Goal: Browse casually

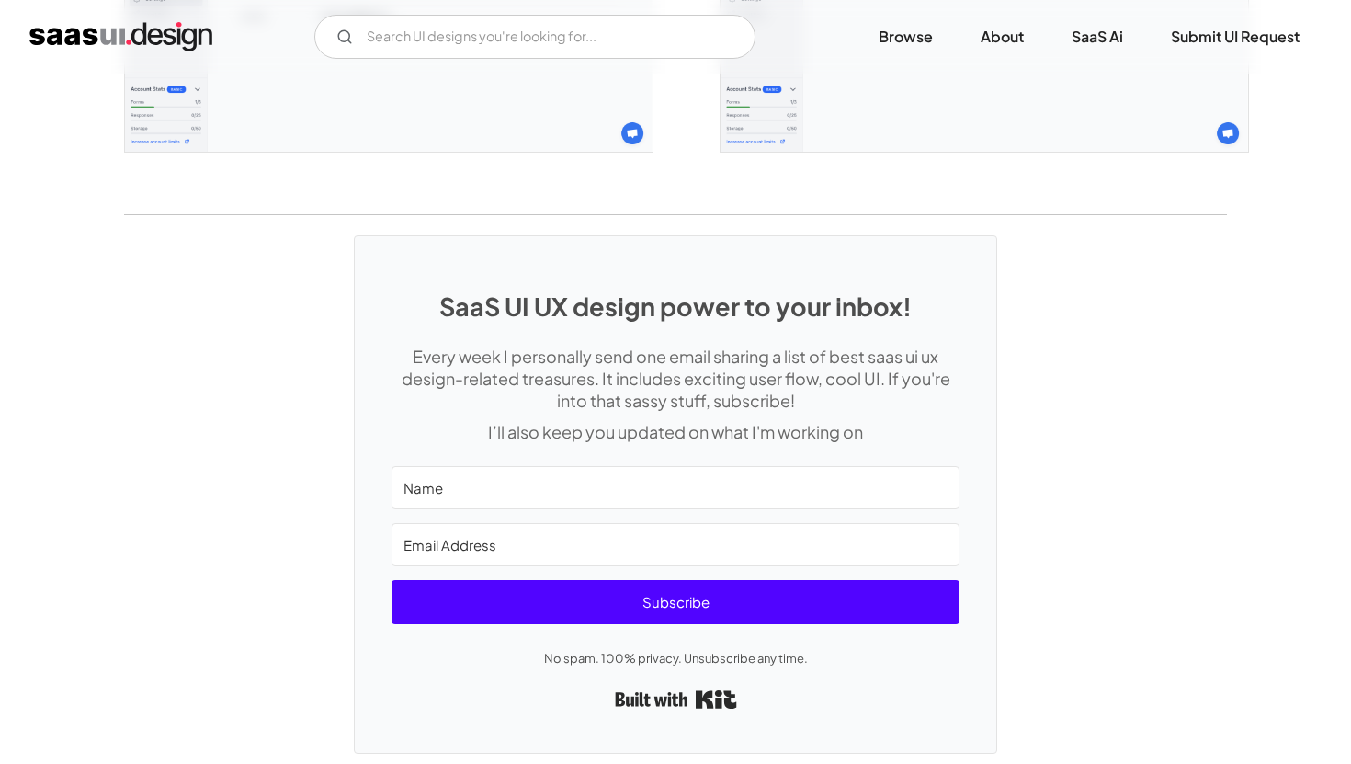
scroll to position [5116, 0]
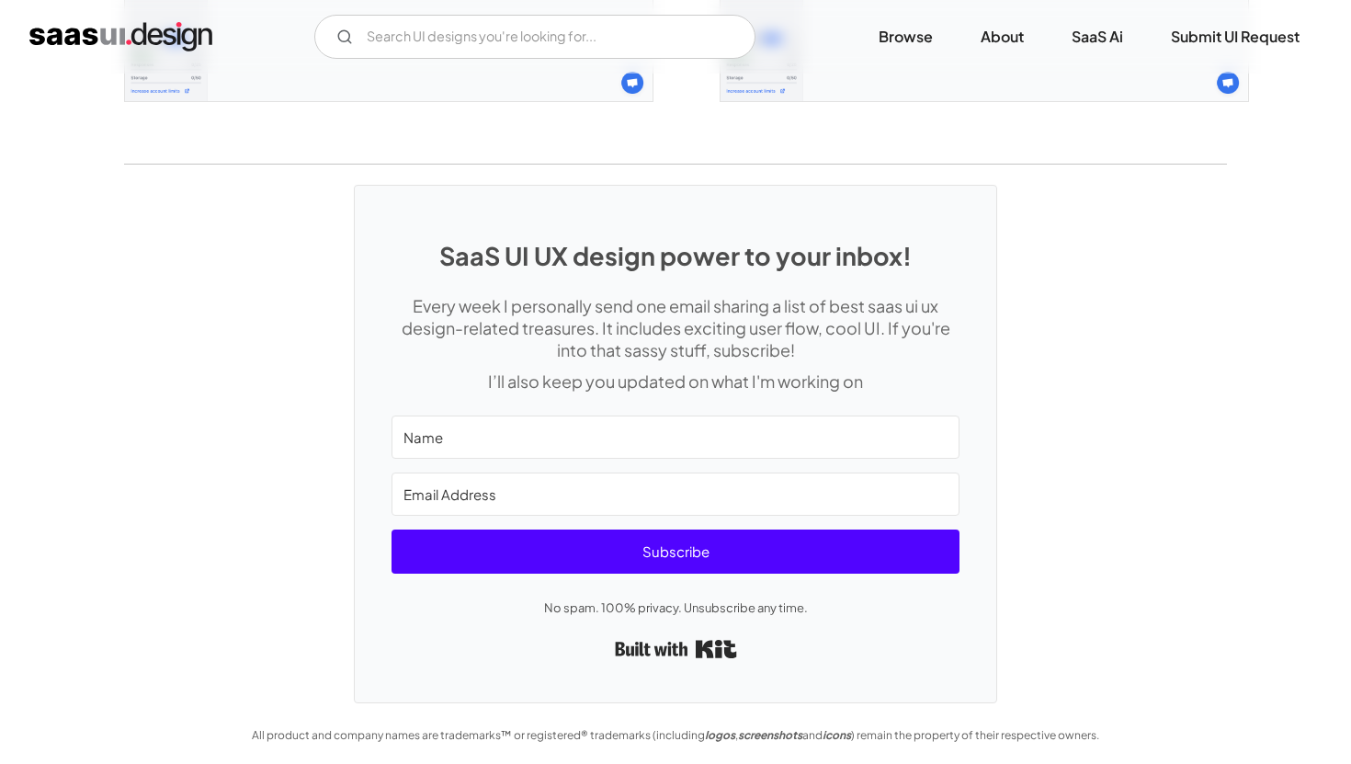
click at [186, 31] on img "home" at bounding box center [120, 36] width 183 height 29
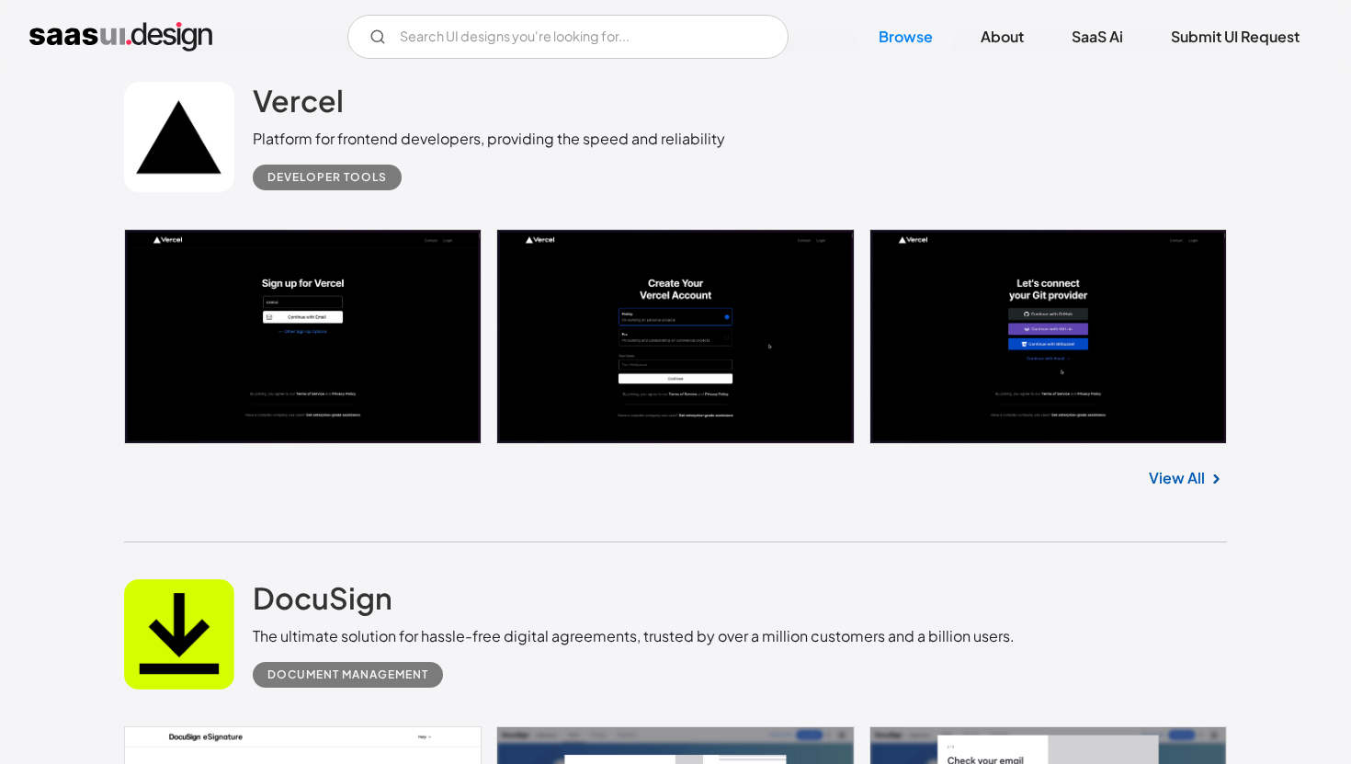
scroll to position [2088, 0]
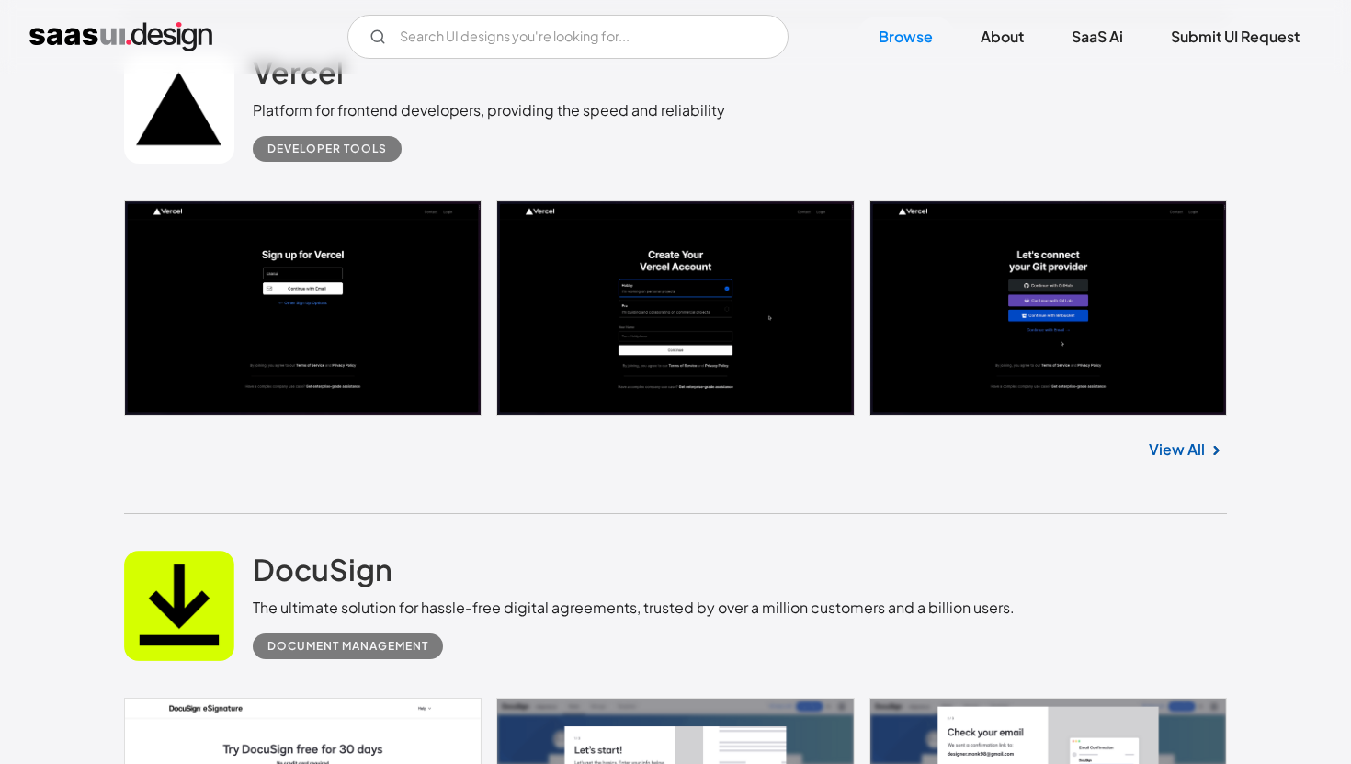
click at [1175, 450] on link "View All" at bounding box center [1177, 450] width 56 height 22
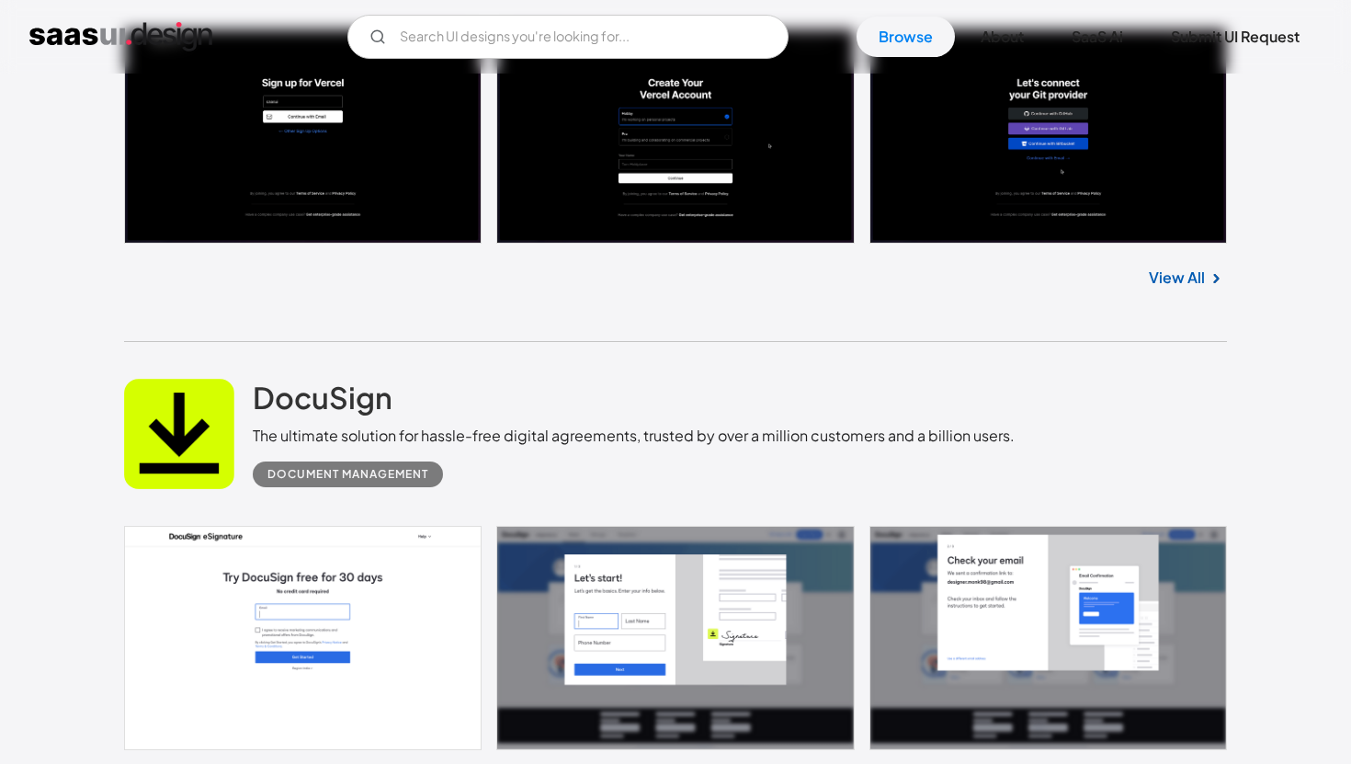
scroll to position [2592, 0]
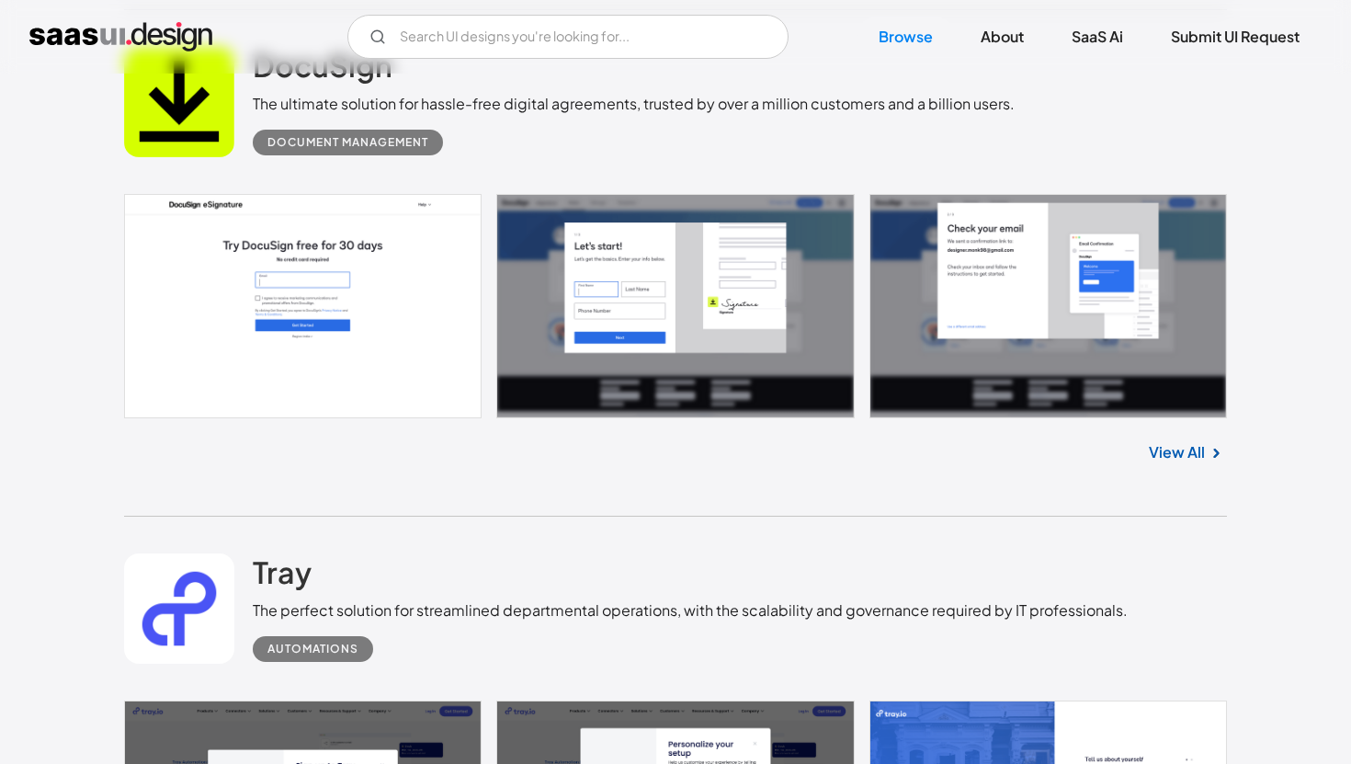
click at [1194, 450] on link "View All" at bounding box center [1177, 452] width 56 height 22
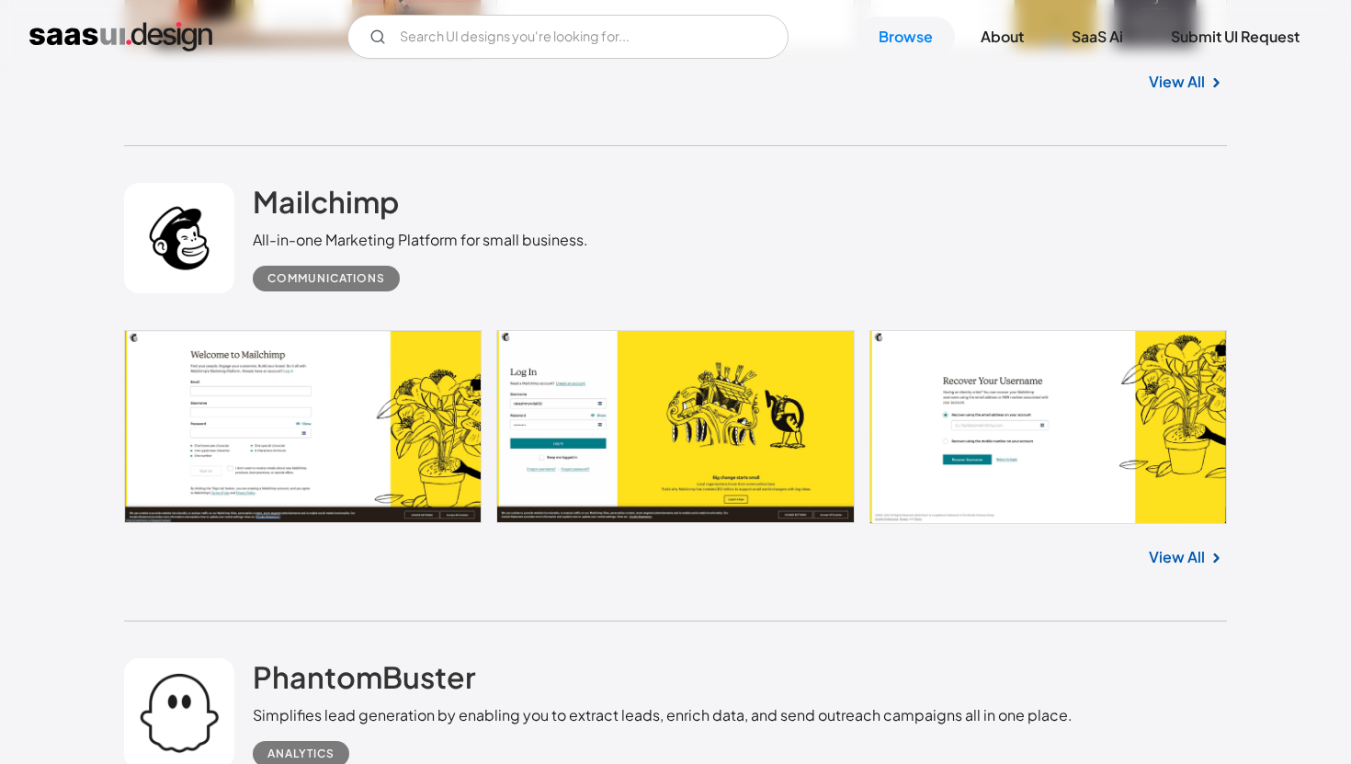
scroll to position [3990, 0]
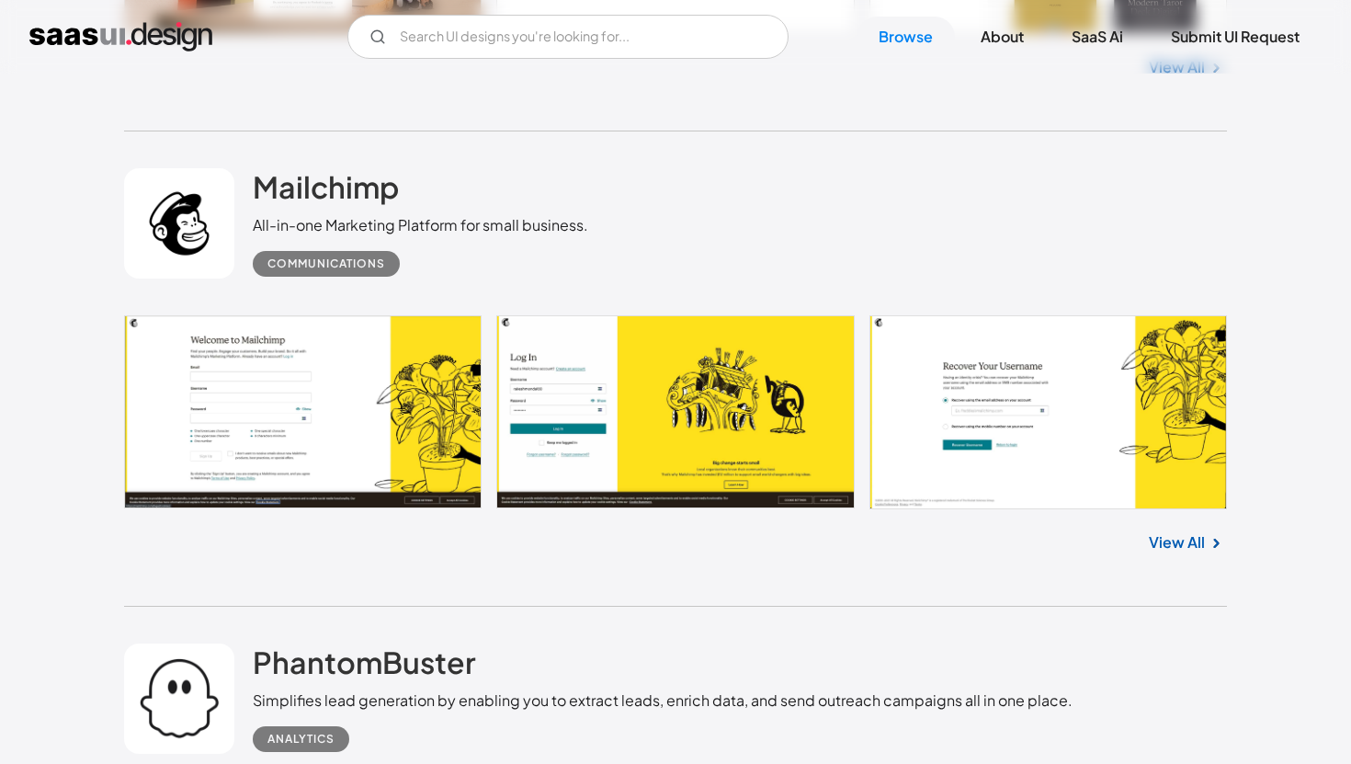
click at [1186, 546] on link "View All" at bounding box center [1177, 542] width 56 height 22
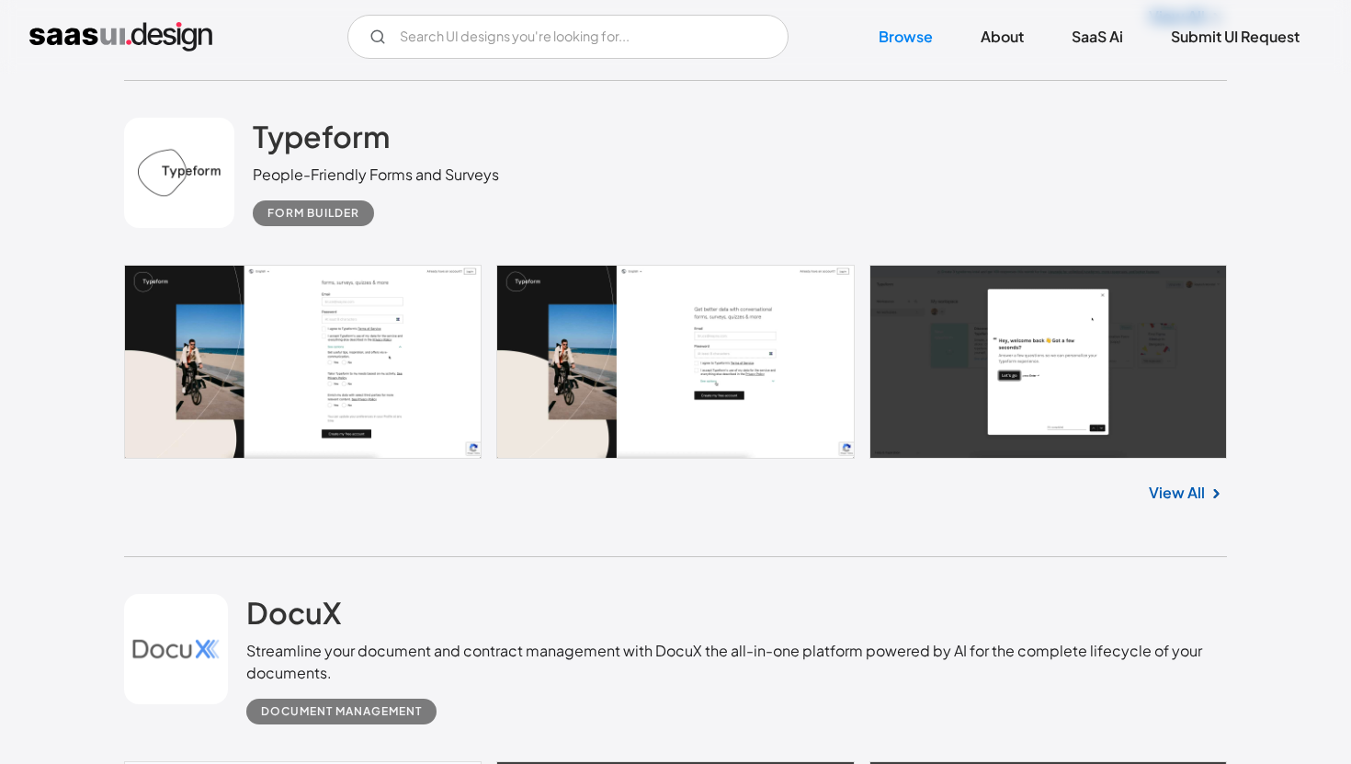
scroll to position [5502, 0]
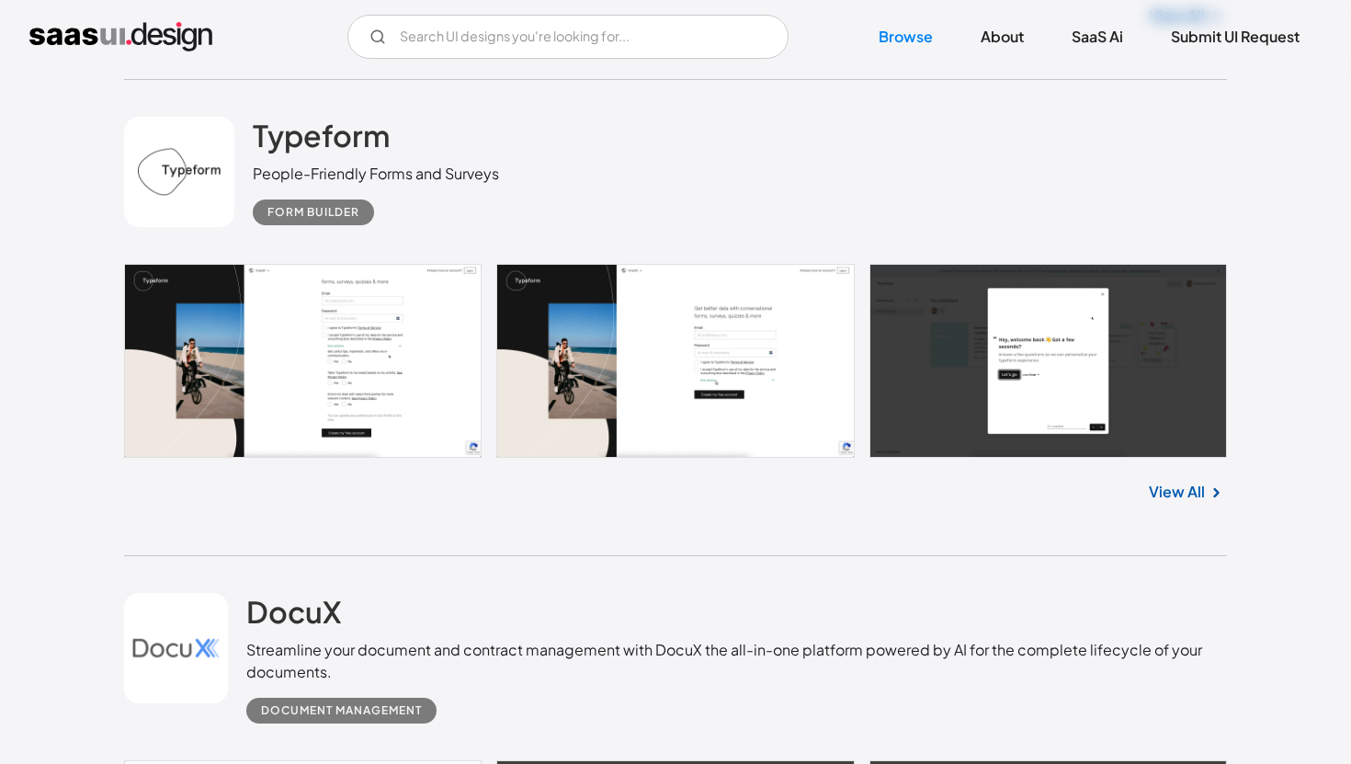
click at [1200, 499] on link "View All" at bounding box center [1177, 492] width 56 height 22
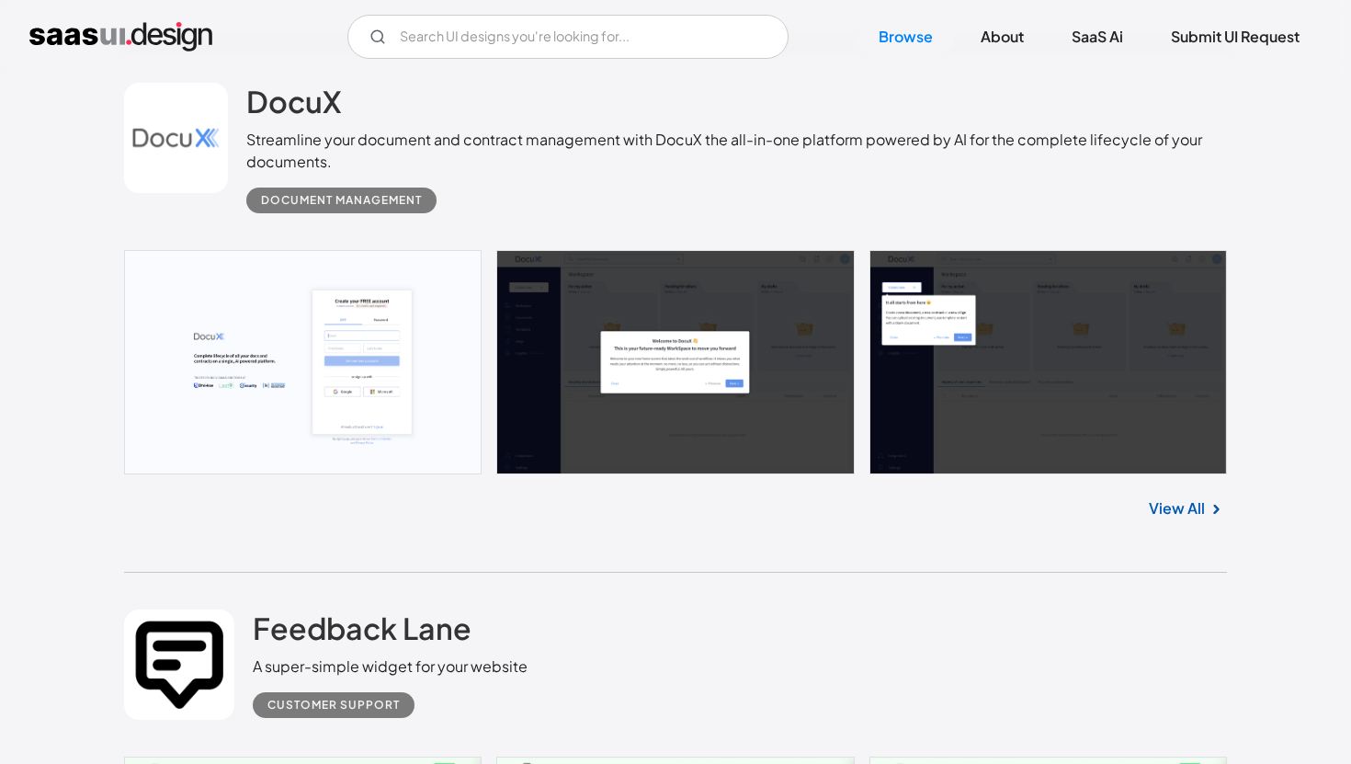
scroll to position [6011, 0]
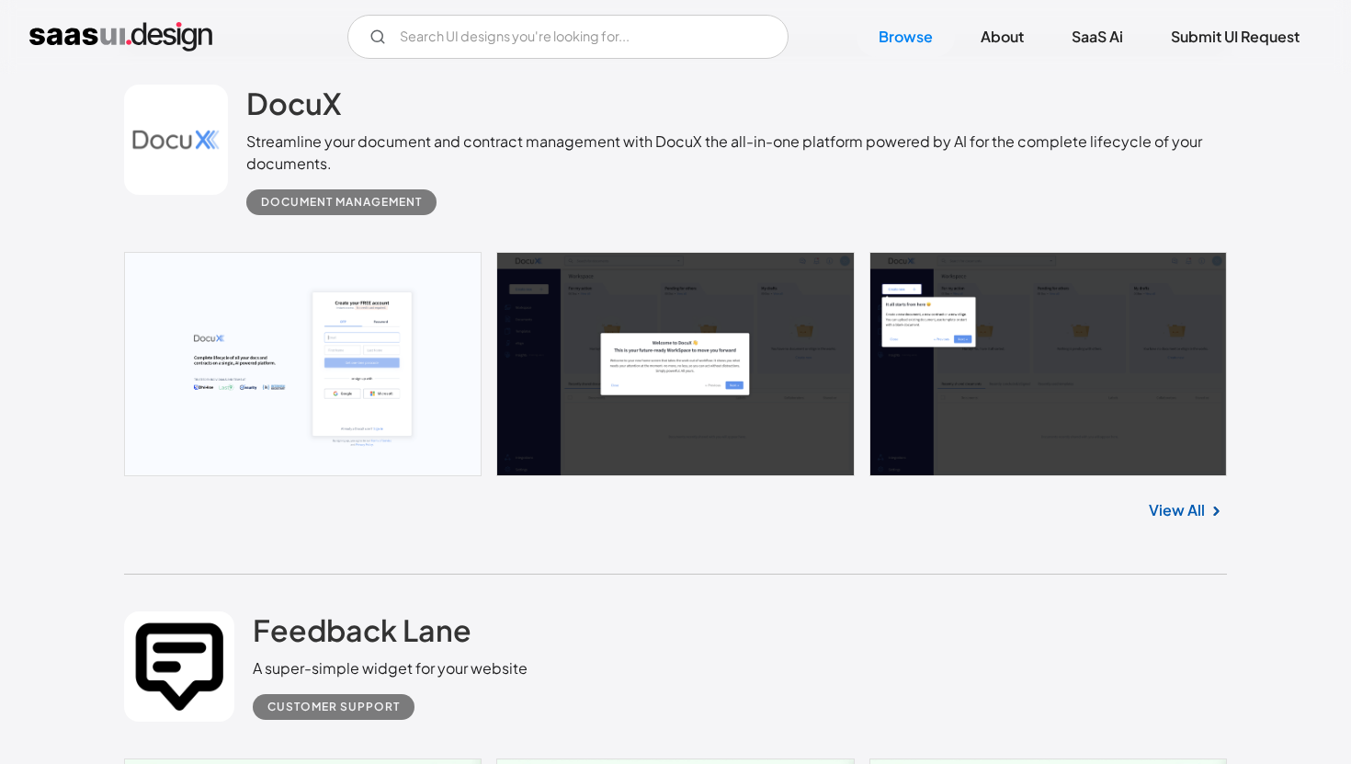
click at [1196, 511] on link "View All" at bounding box center [1177, 510] width 56 height 22
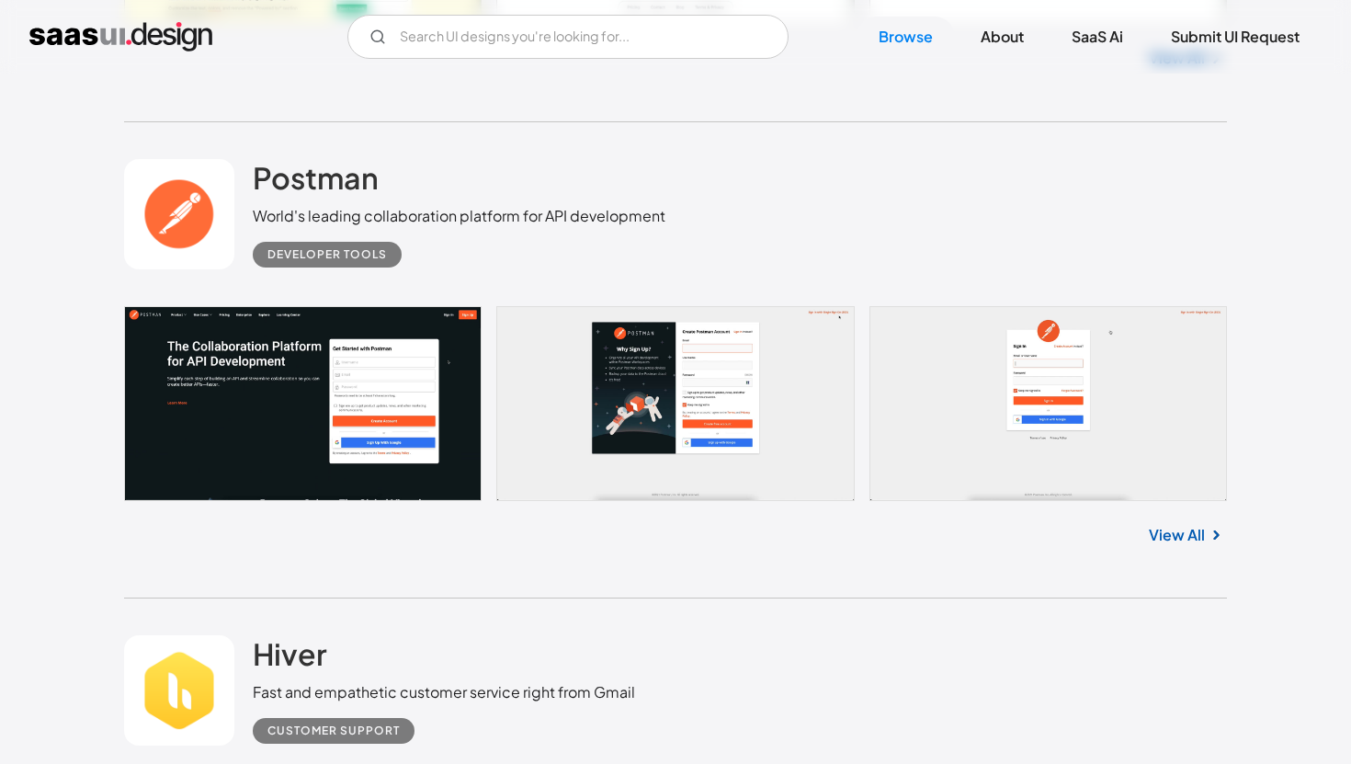
scroll to position [6960, 0]
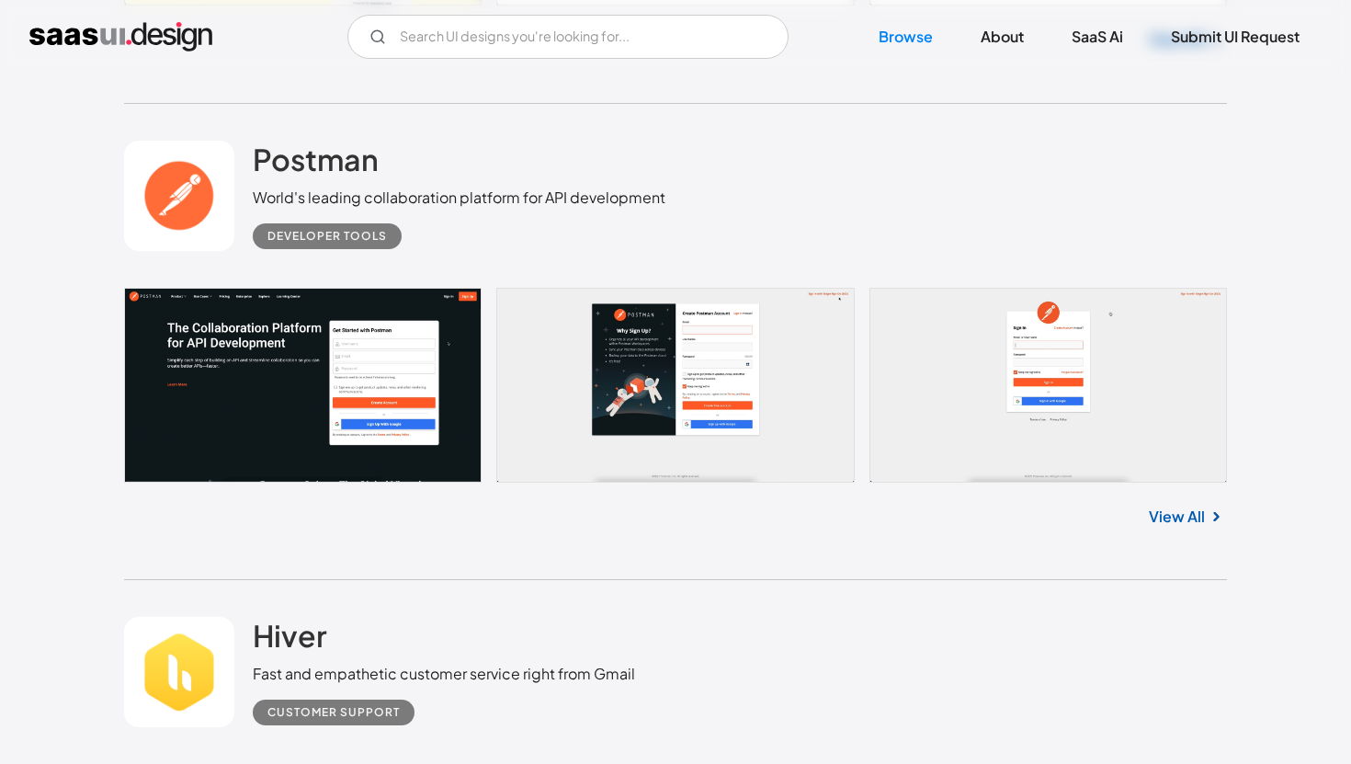
click at [1190, 522] on link "View All" at bounding box center [1177, 517] width 56 height 22
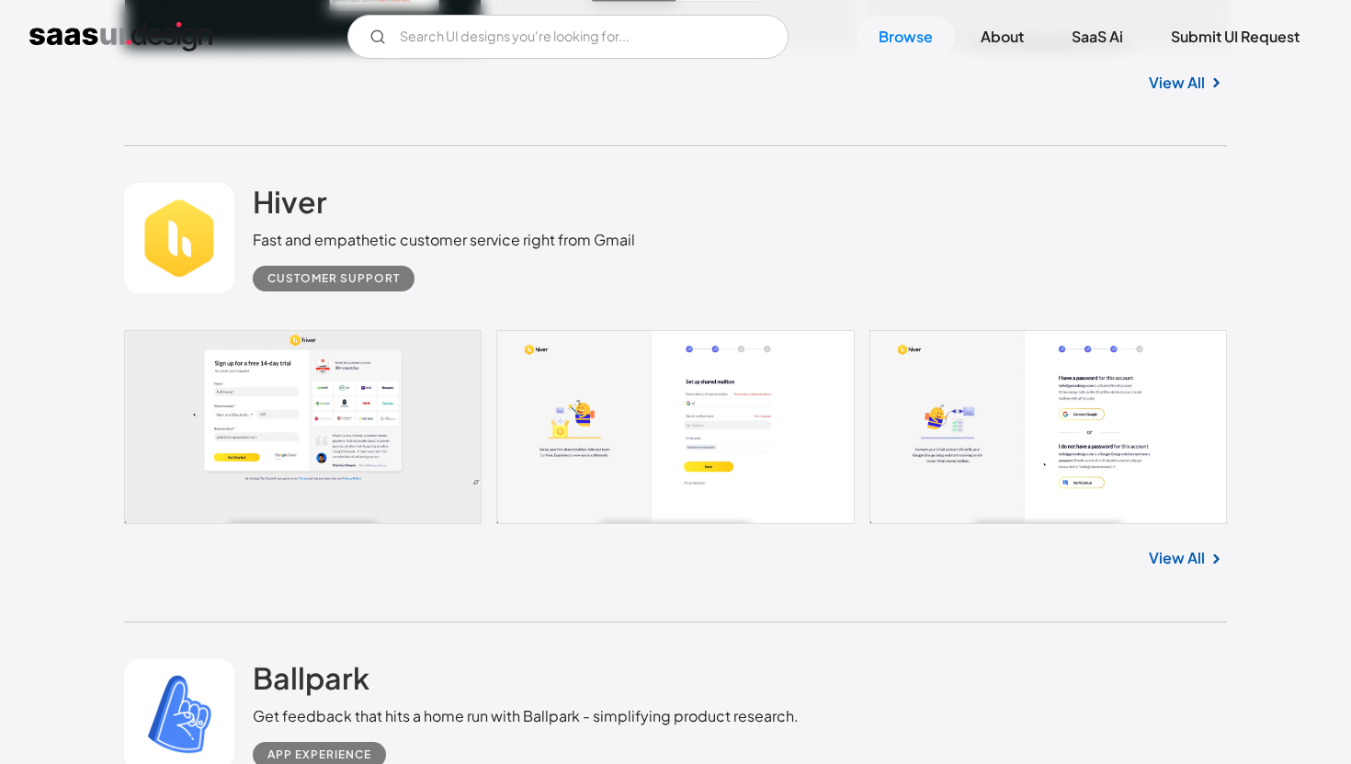
scroll to position [7466, 0]
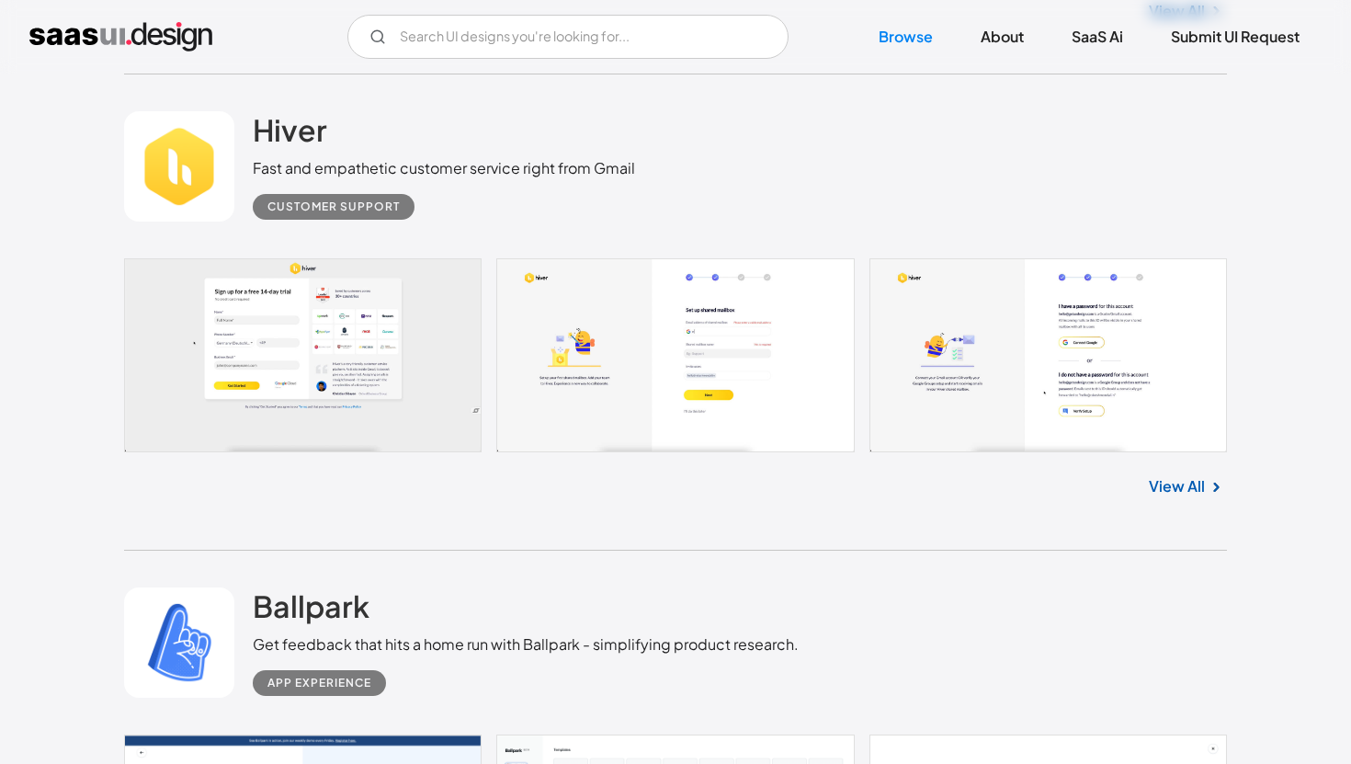
click at [1168, 490] on link "View All" at bounding box center [1177, 486] width 56 height 22
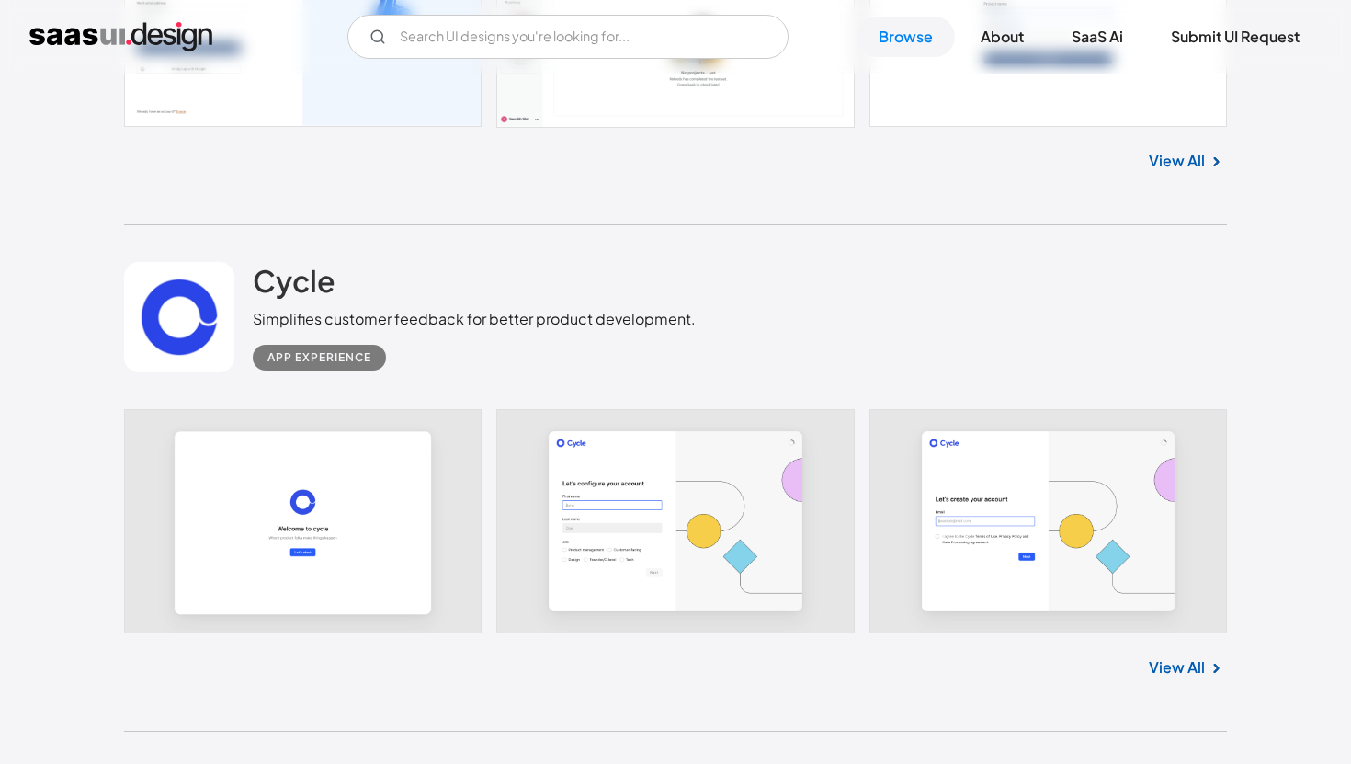
scroll to position [8300, 0]
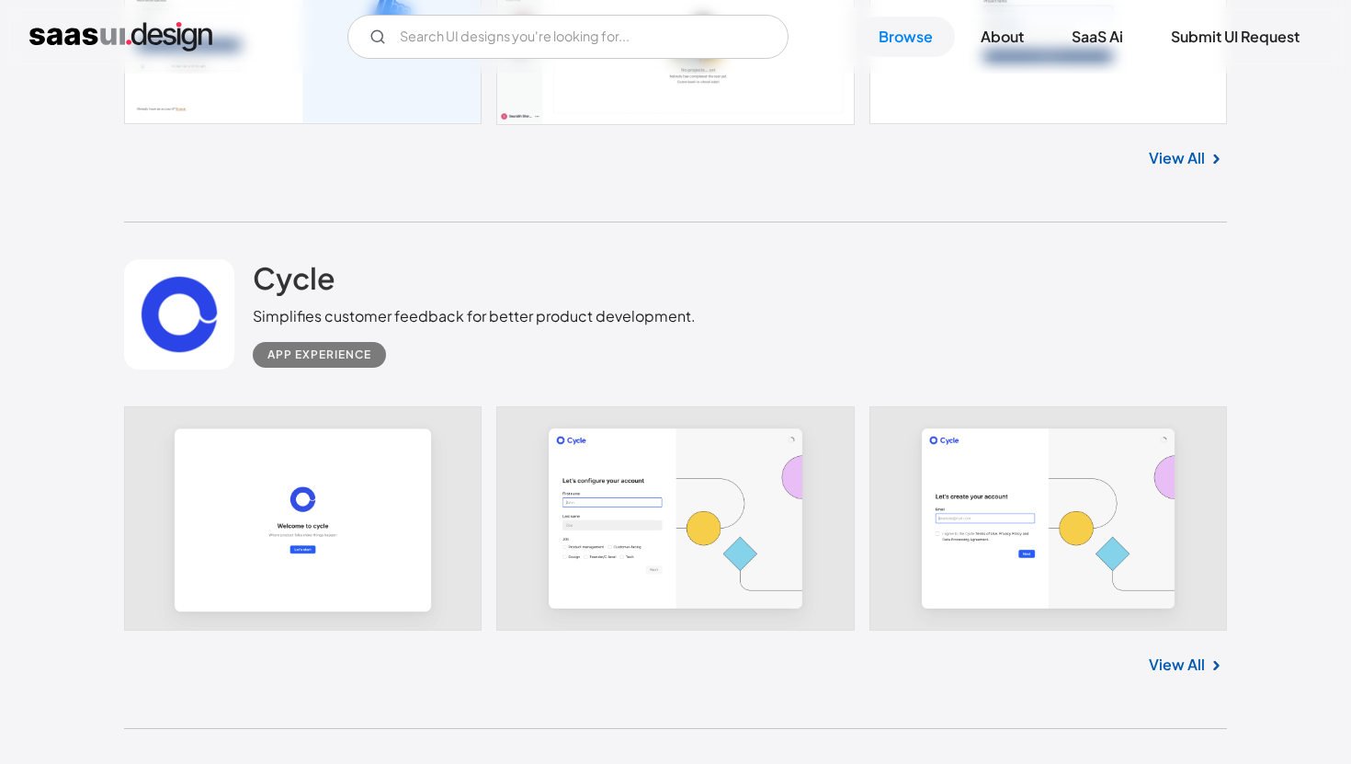
click at [1183, 669] on link "View All" at bounding box center [1177, 665] width 56 height 22
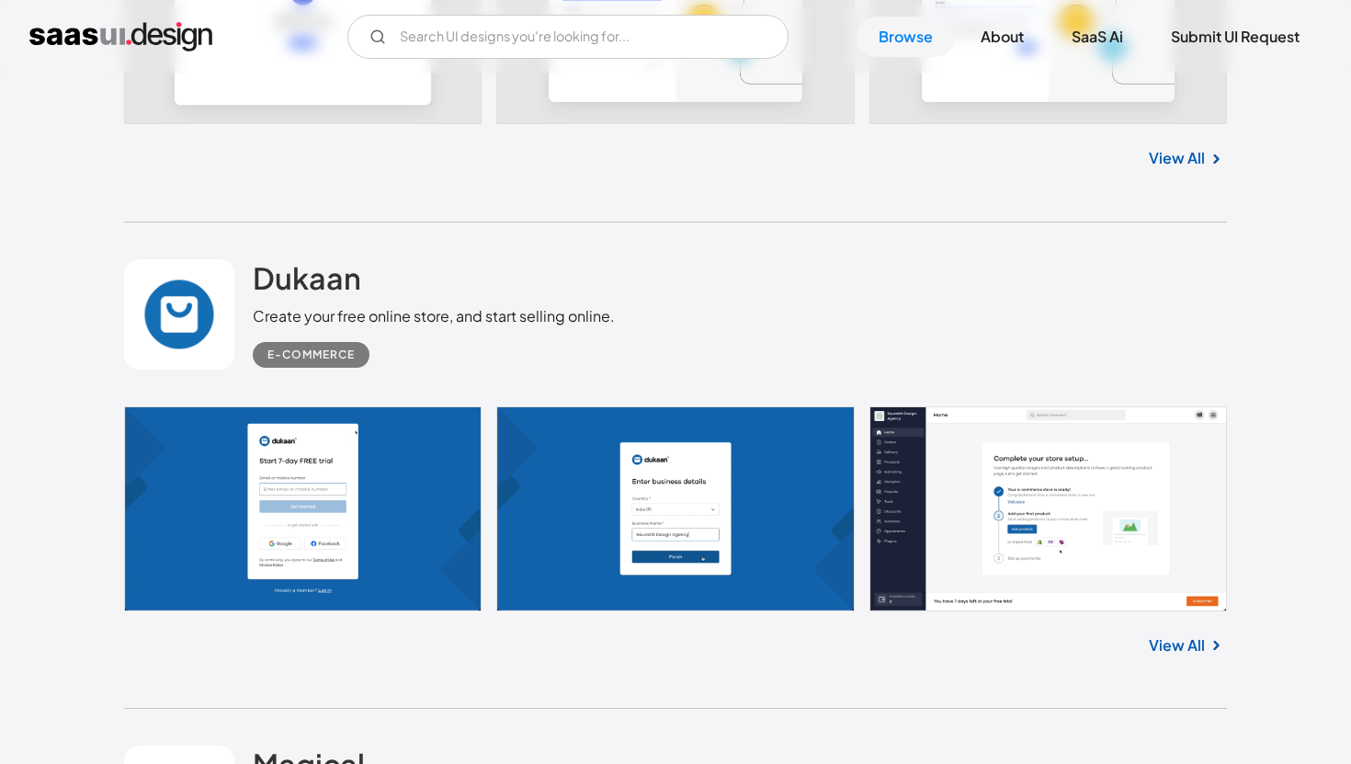
scroll to position [8810, 0]
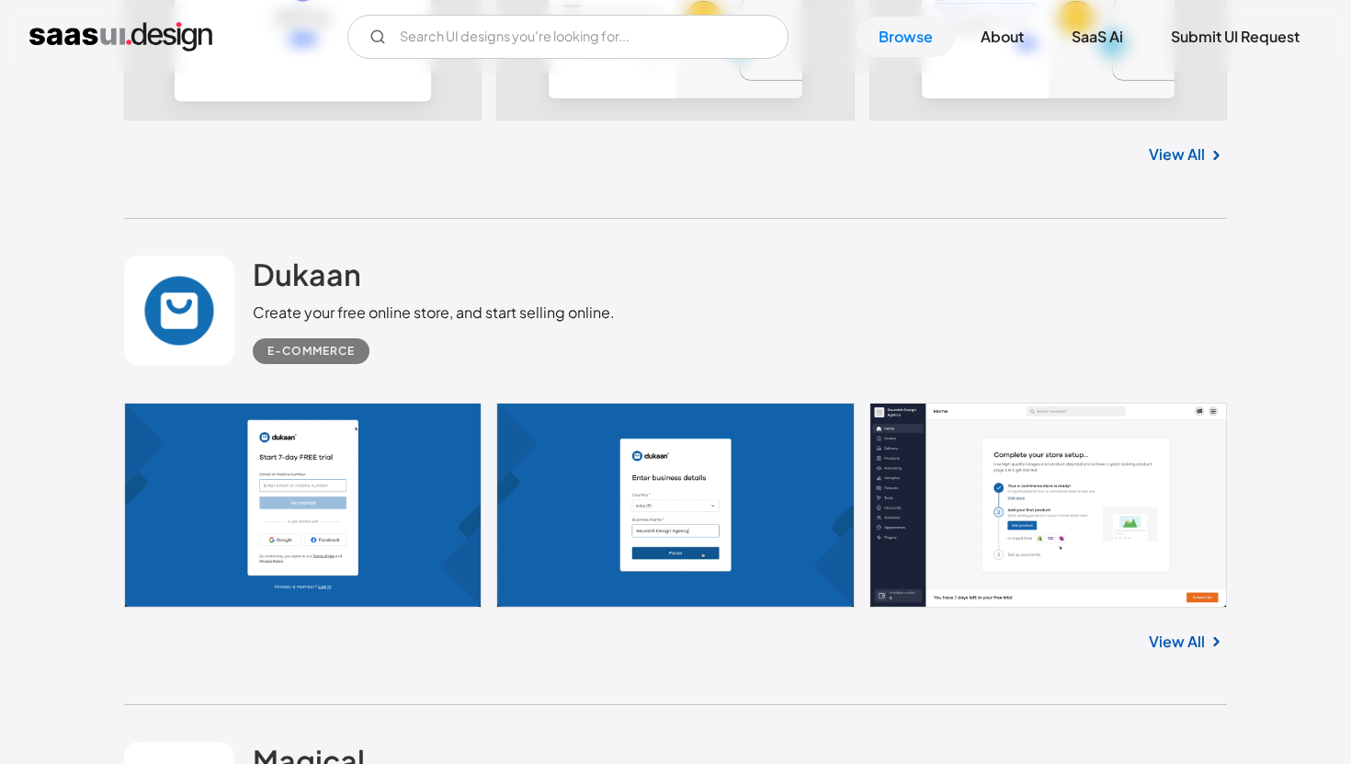
click at [1187, 644] on link "View All" at bounding box center [1177, 642] width 56 height 22
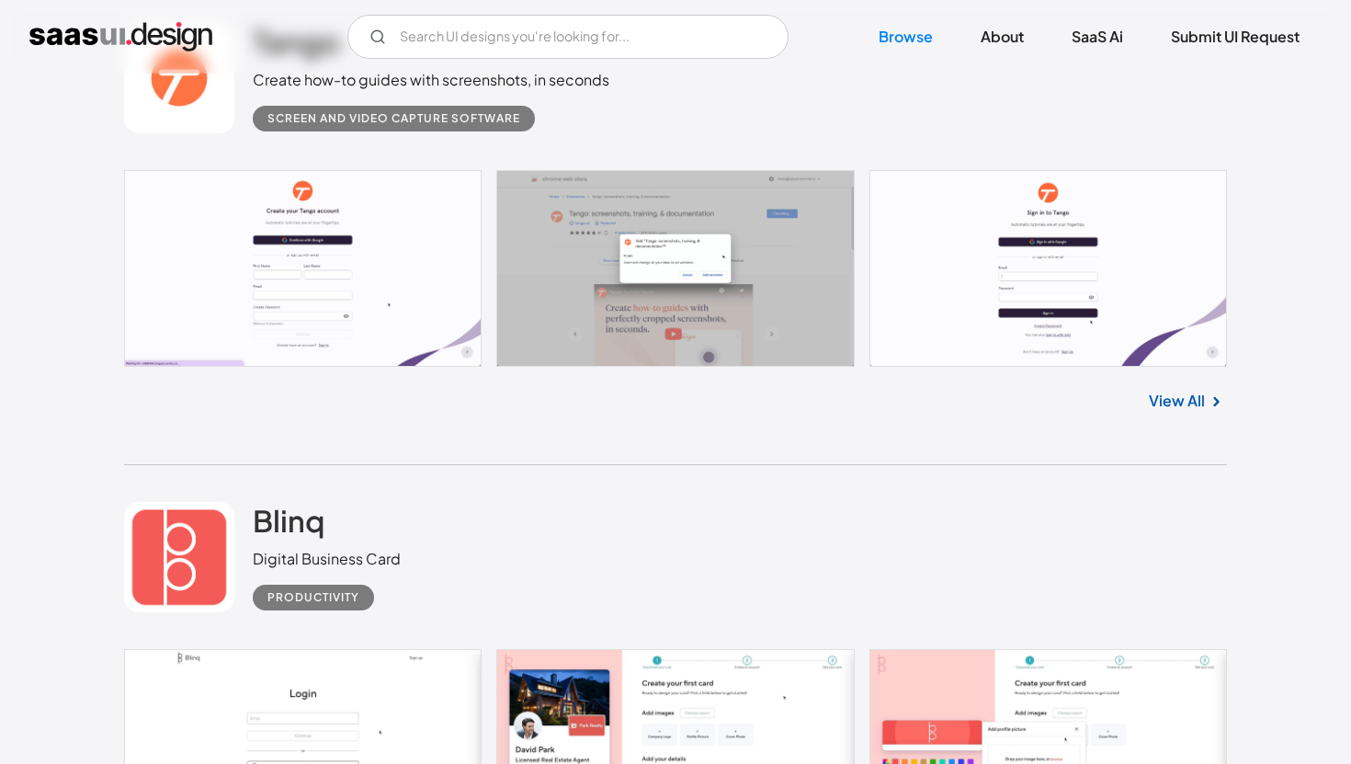
scroll to position [10012, 0]
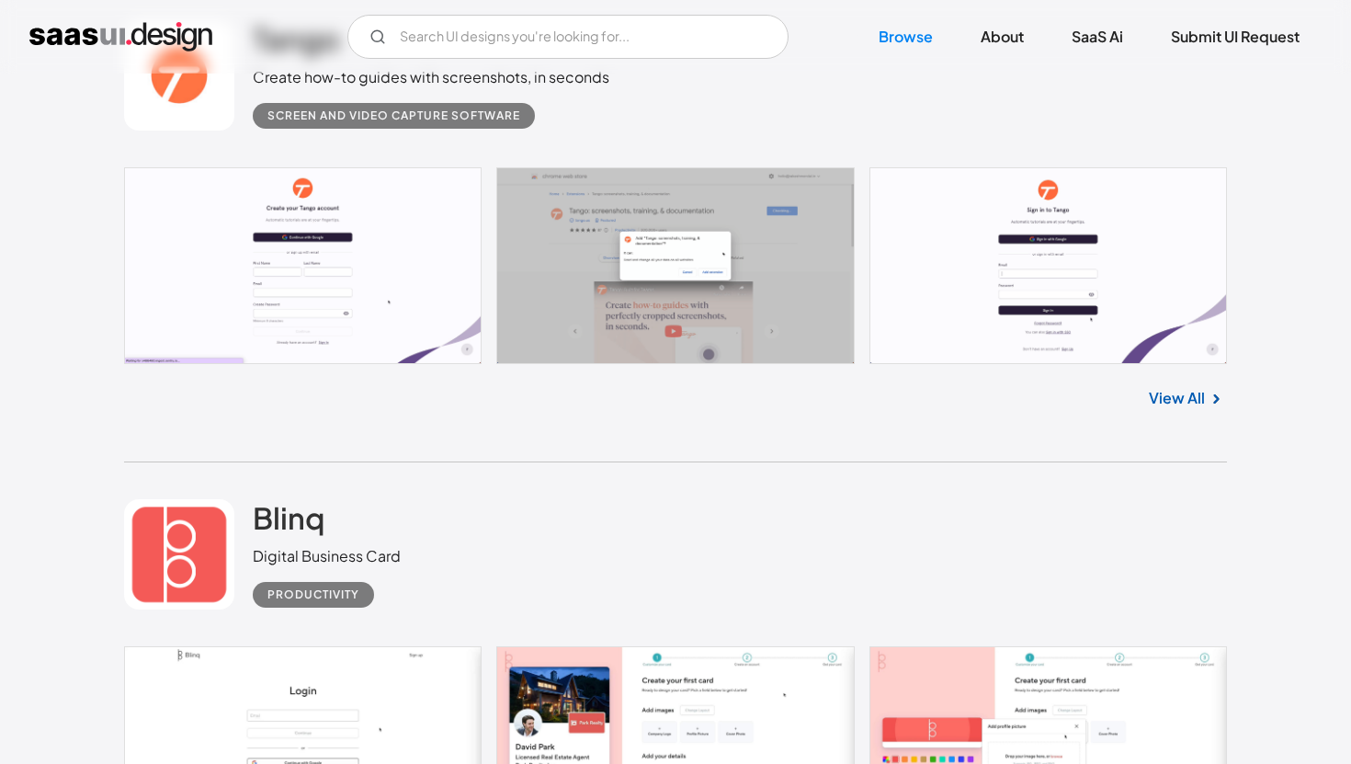
click at [1194, 405] on link "View All" at bounding box center [1177, 398] width 56 height 22
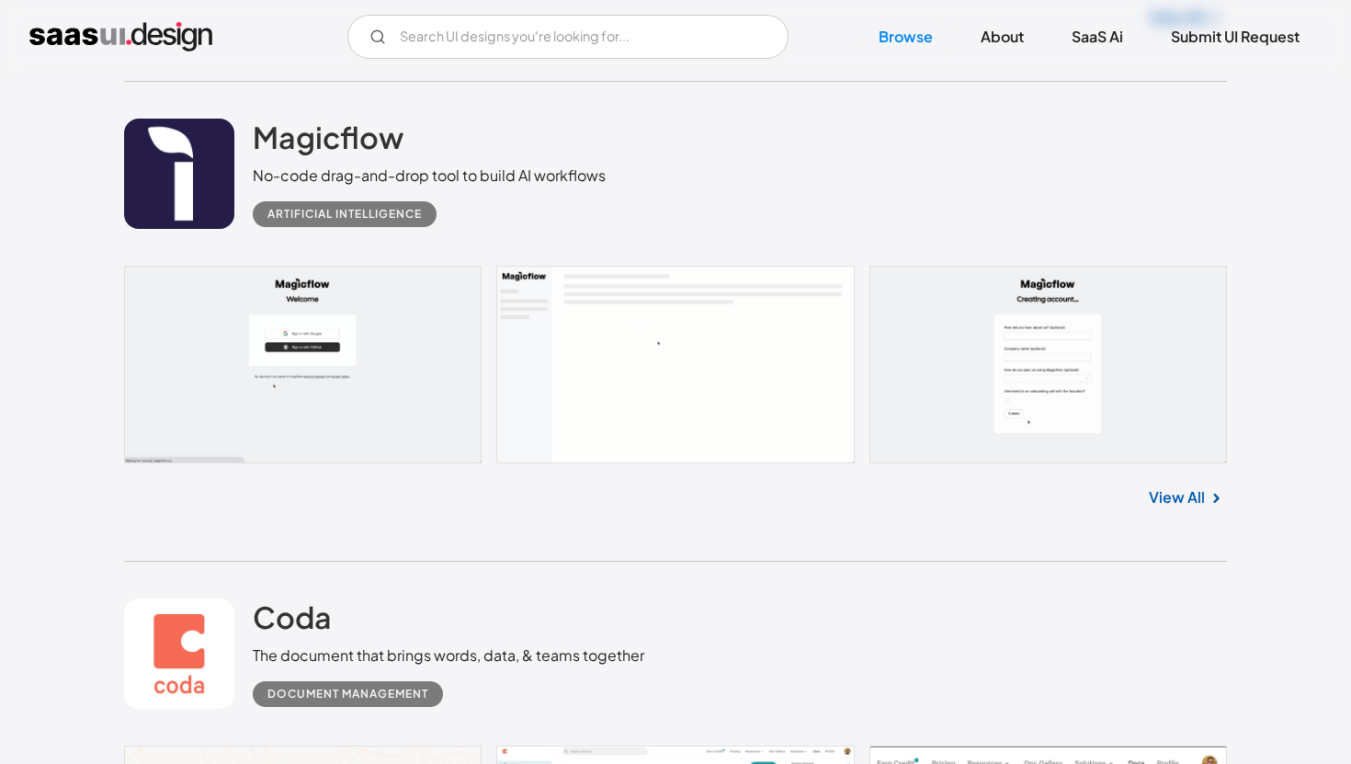
scroll to position [10871, 0]
click at [1183, 507] on link "View All" at bounding box center [1177, 498] width 56 height 22
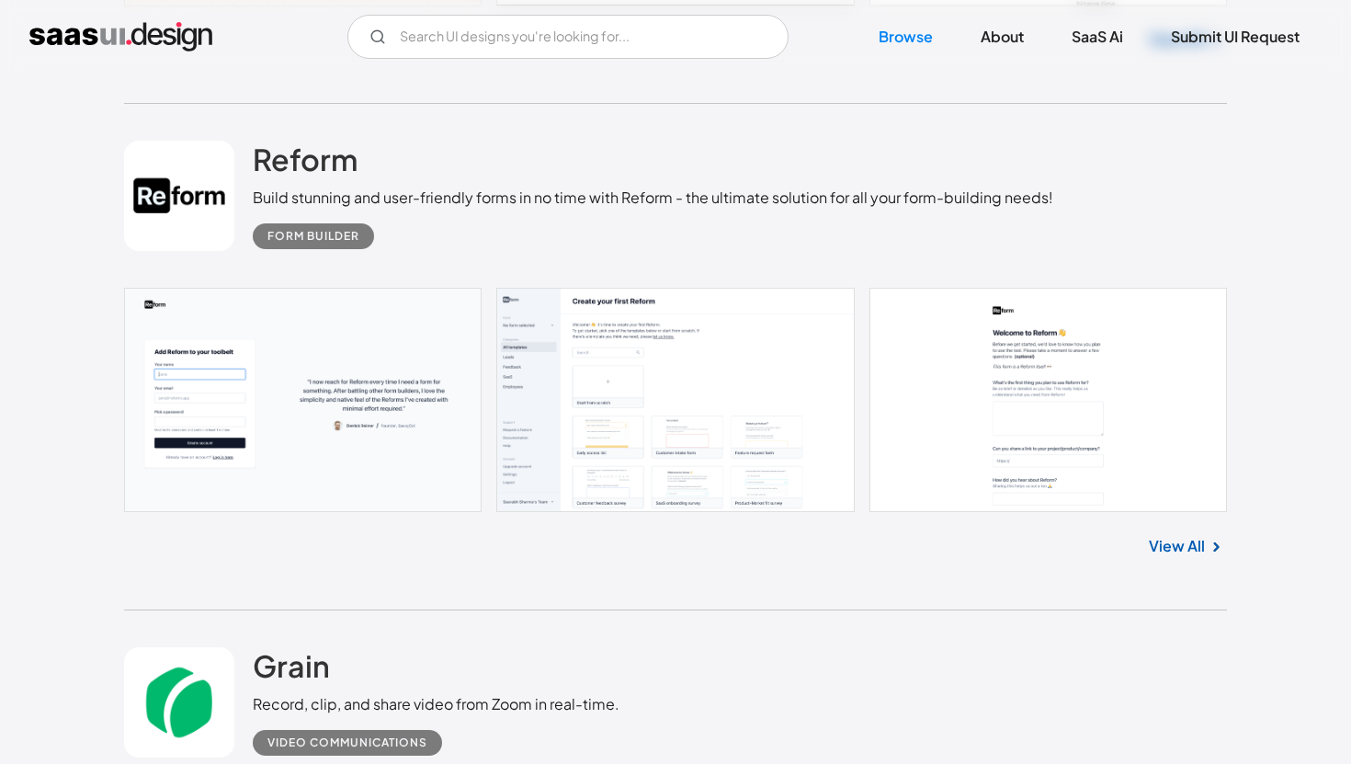
scroll to position [11807, 0]
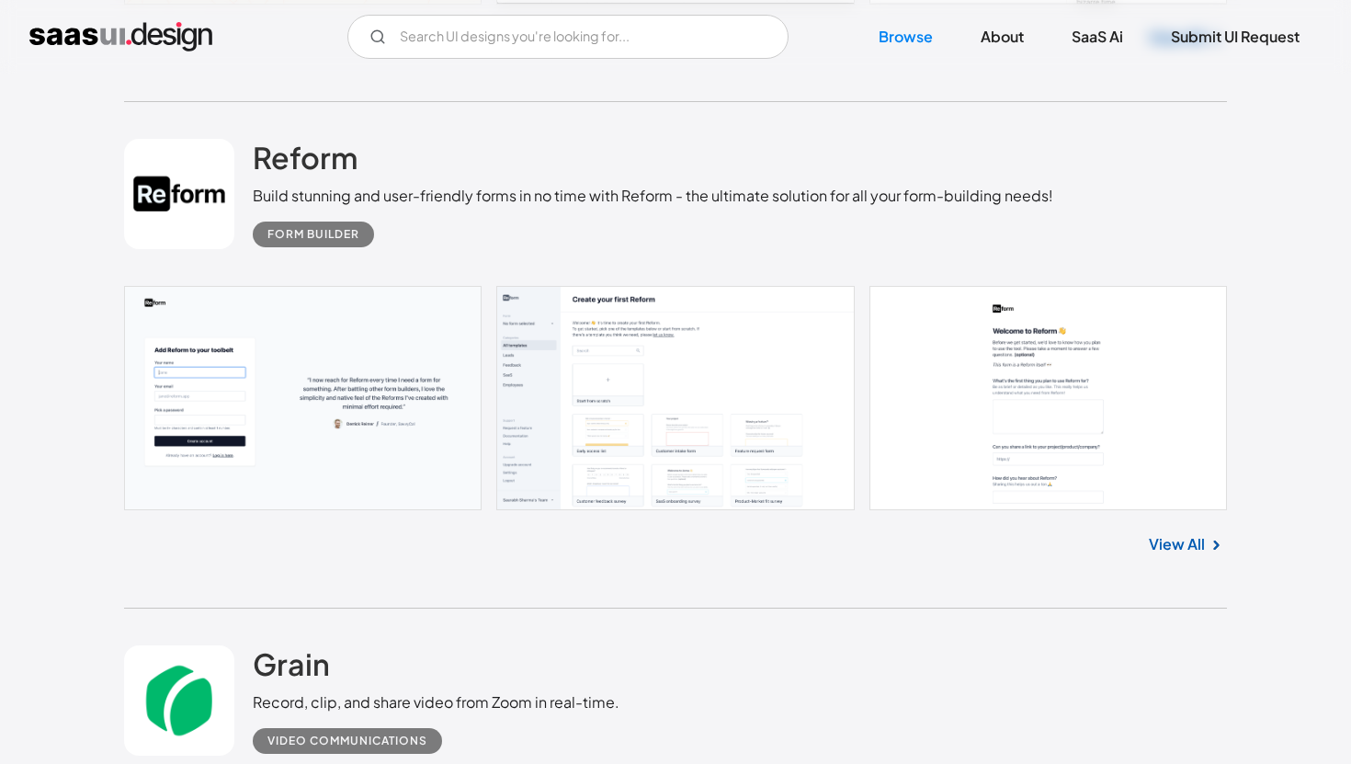
click at [1109, 424] on link at bounding box center [675, 398] width 1103 height 224
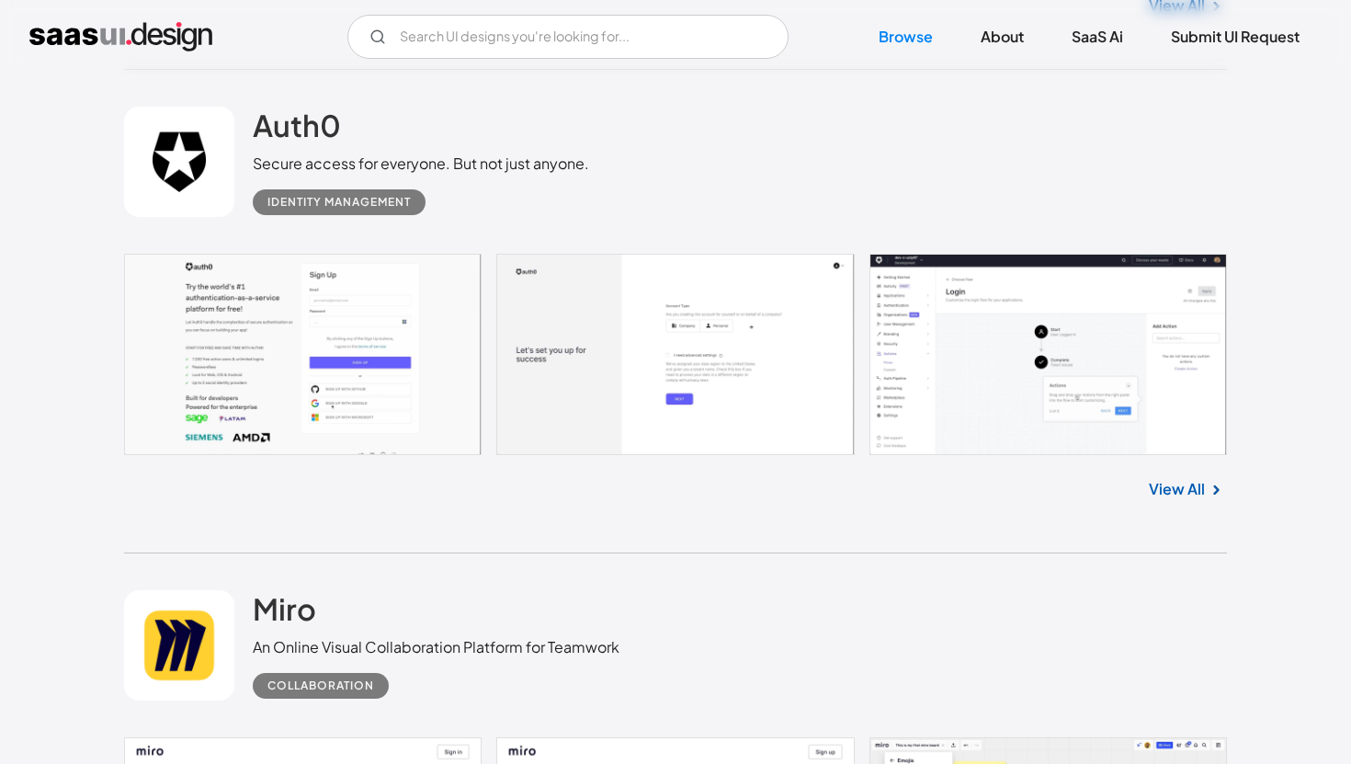
scroll to position [16711, 0]
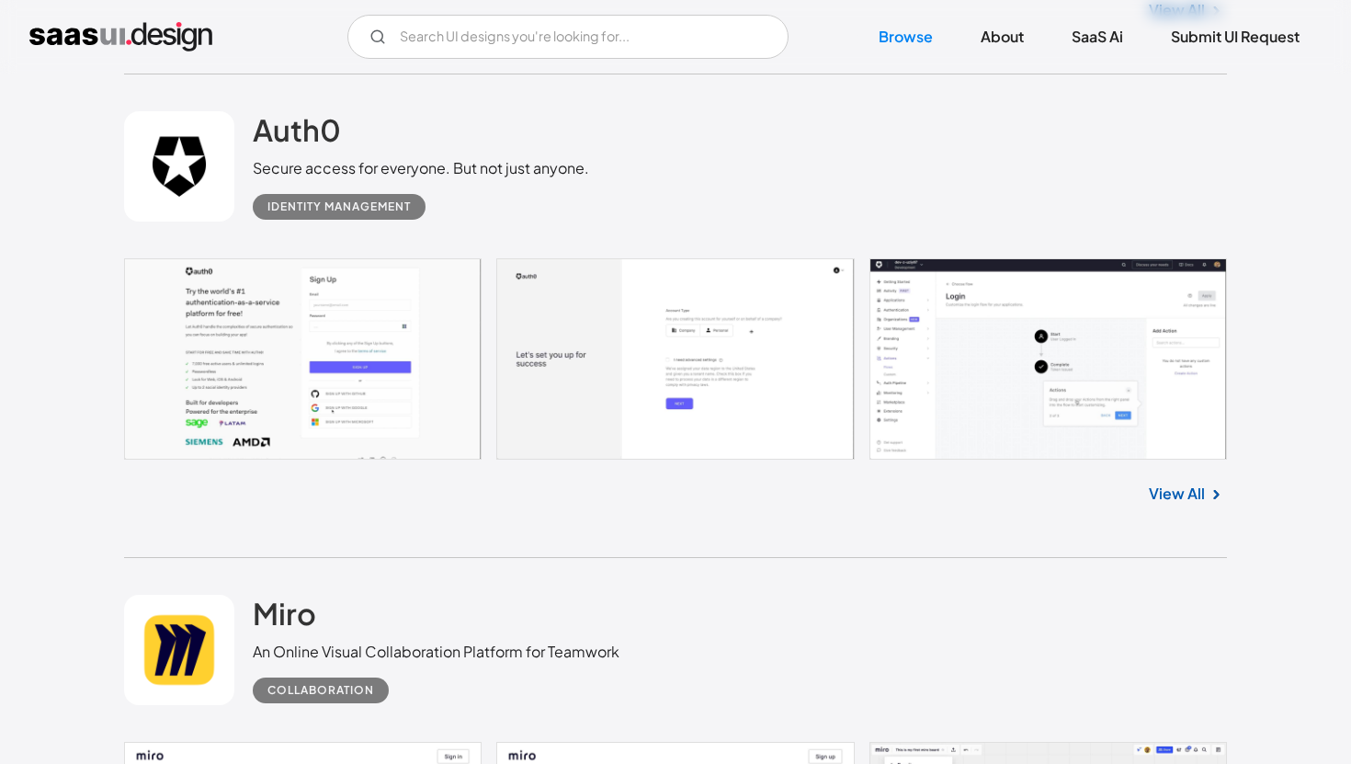
click at [1157, 505] on link "View All" at bounding box center [1177, 494] width 56 height 22
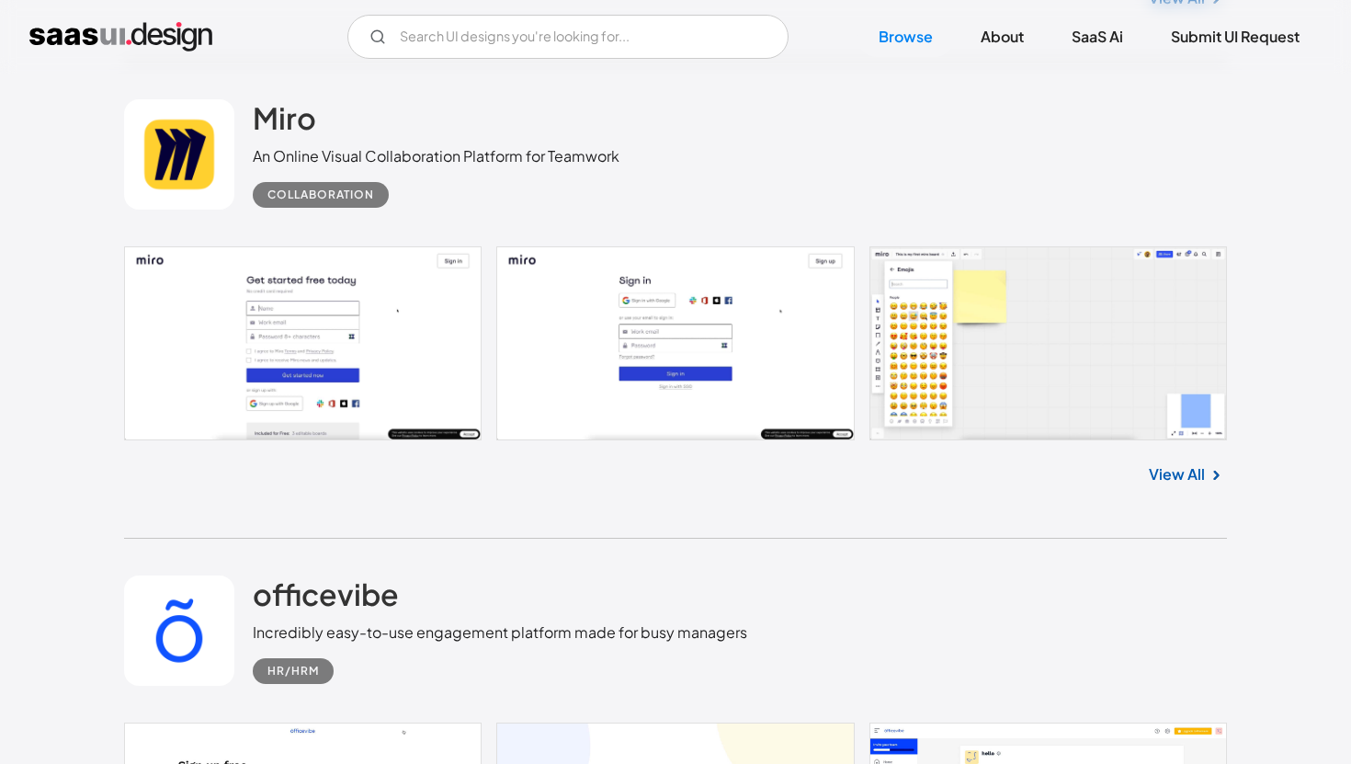
scroll to position [17202, 0]
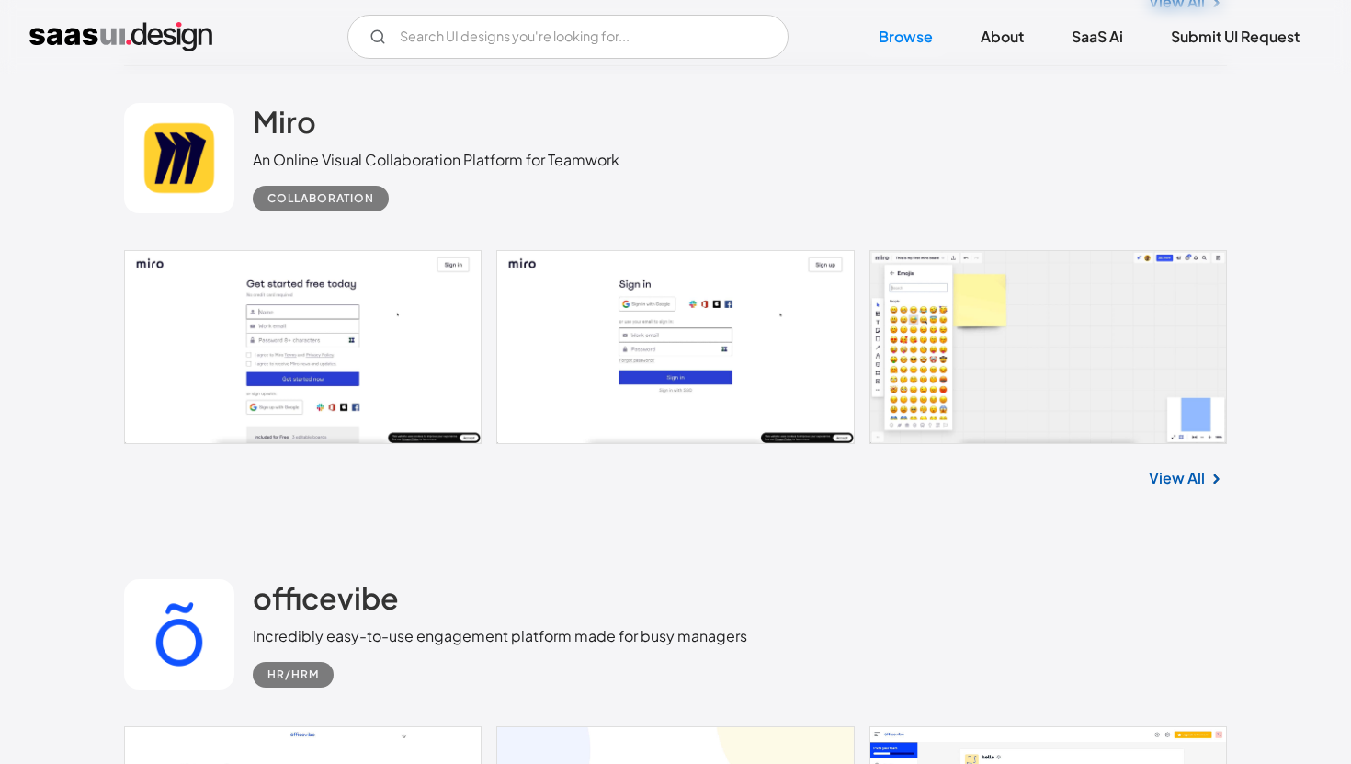
click at [1191, 489] on link "View All" at bounding box center [1177, 478] width 56 height 22
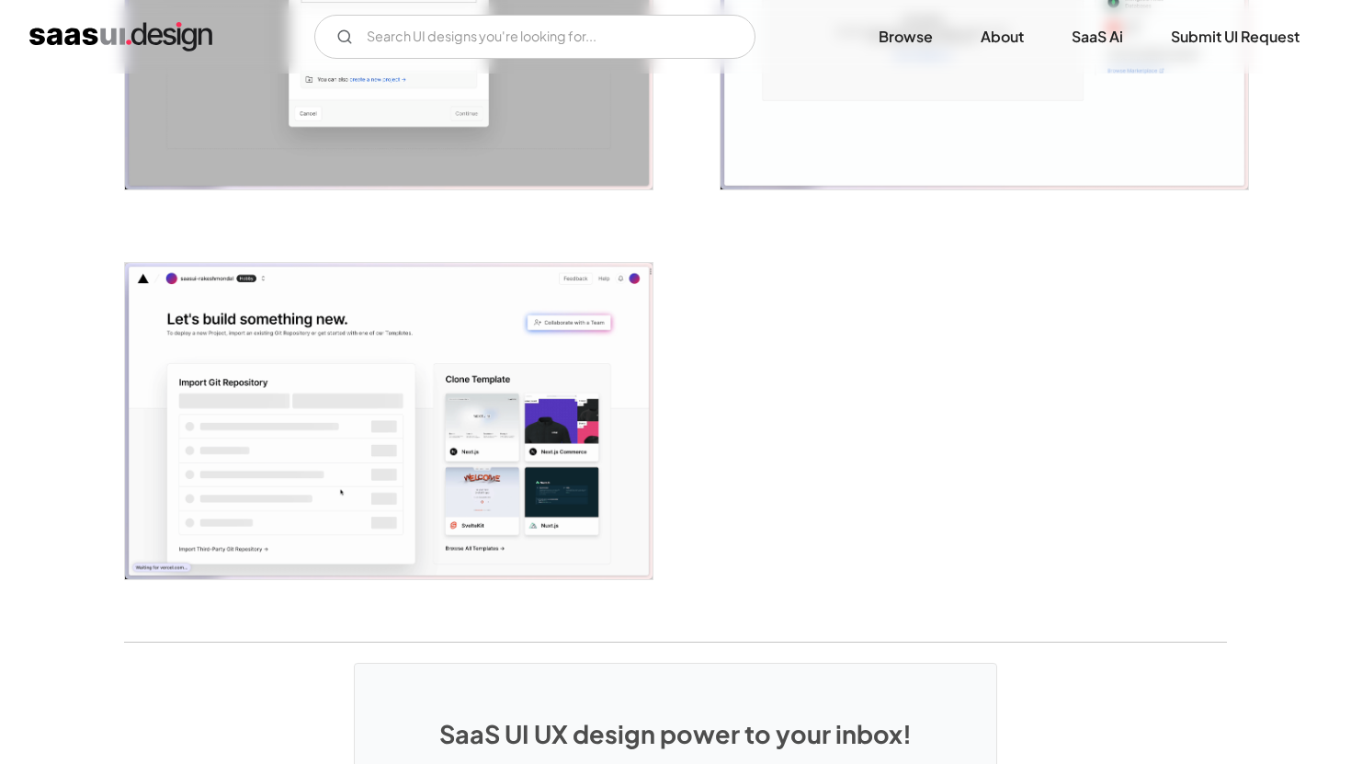
scroll to position [4577, 0]
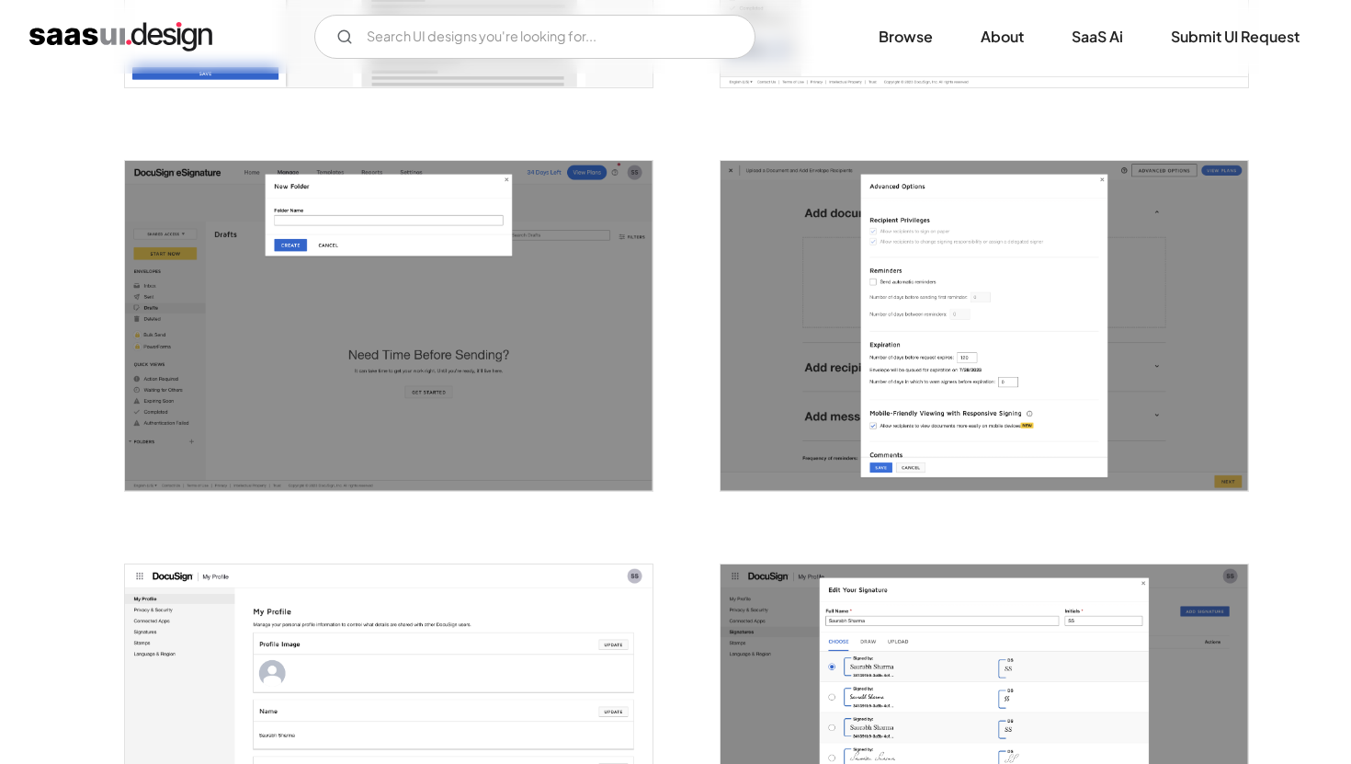
scroll to position [3900, 0]
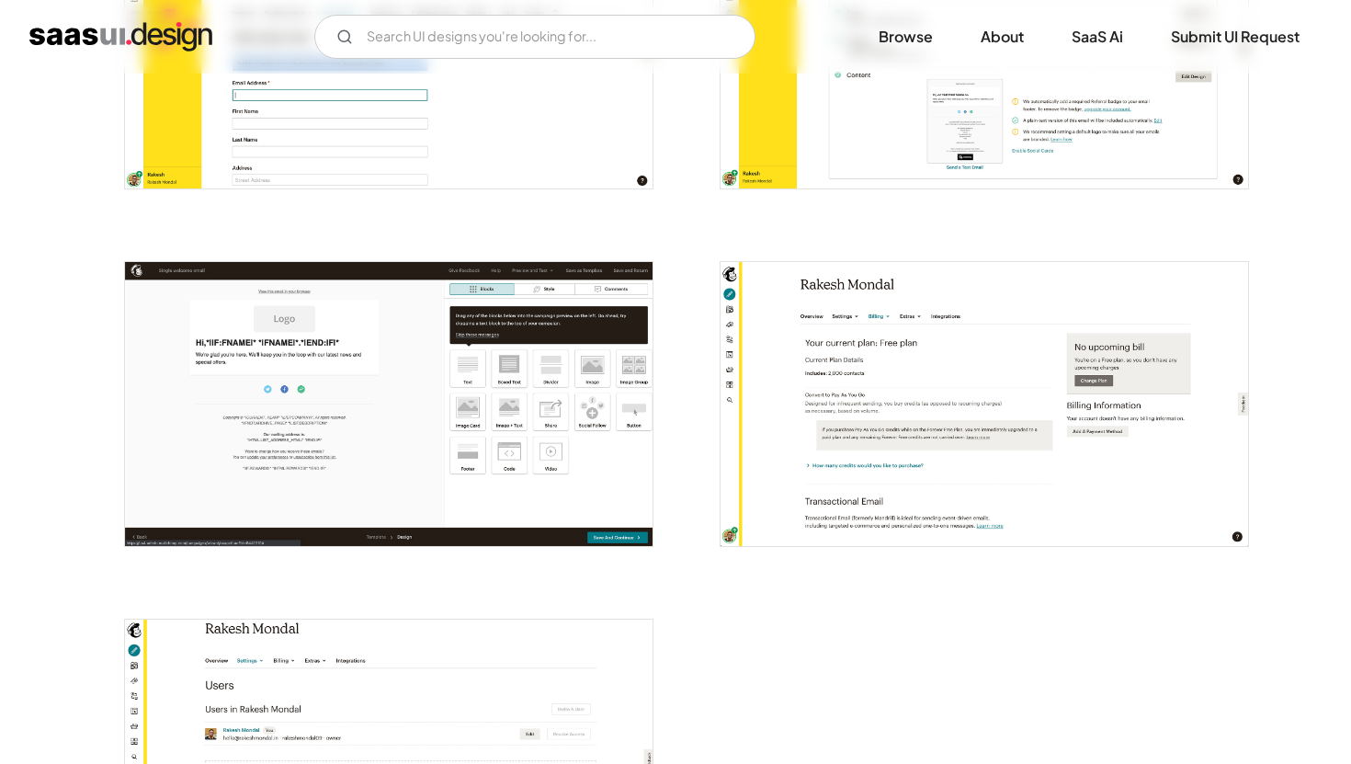
scroll to position [4108, 0]
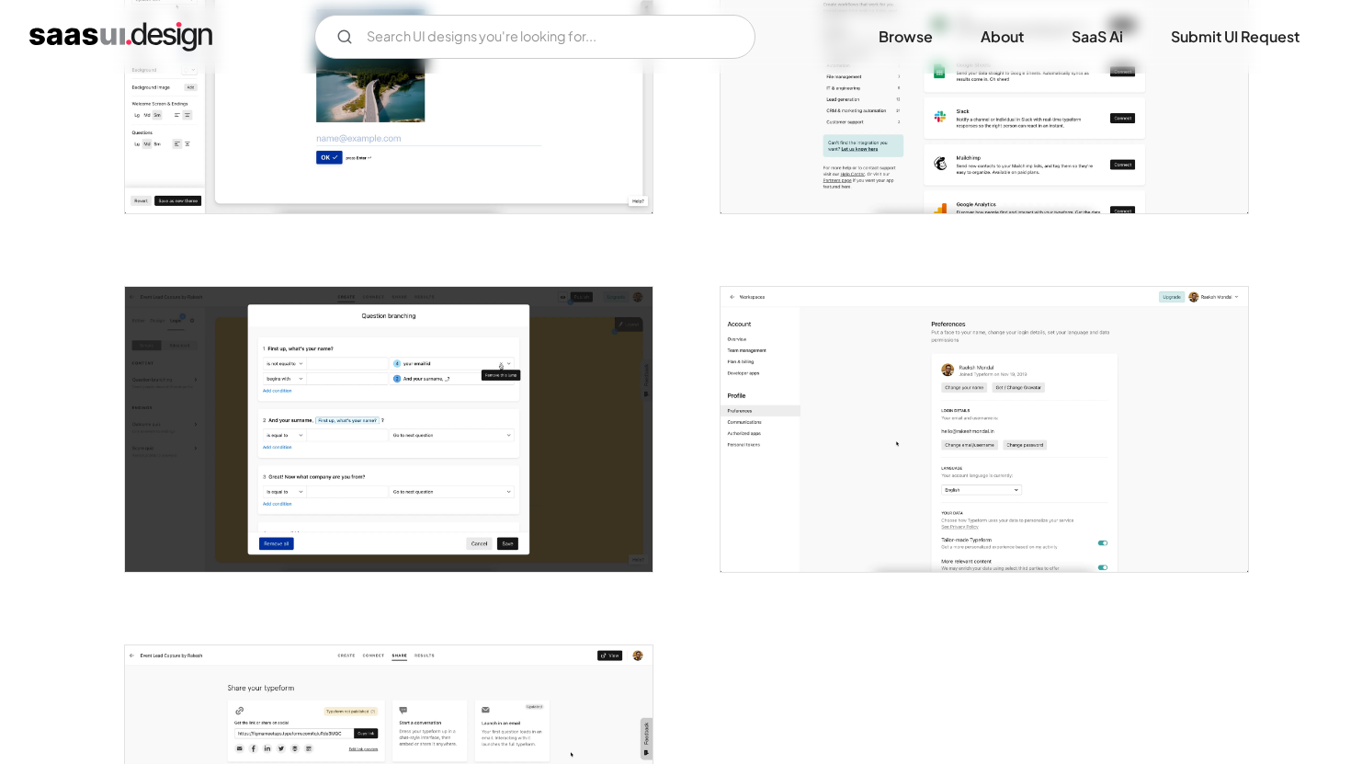
scroll to position [4086, 0]
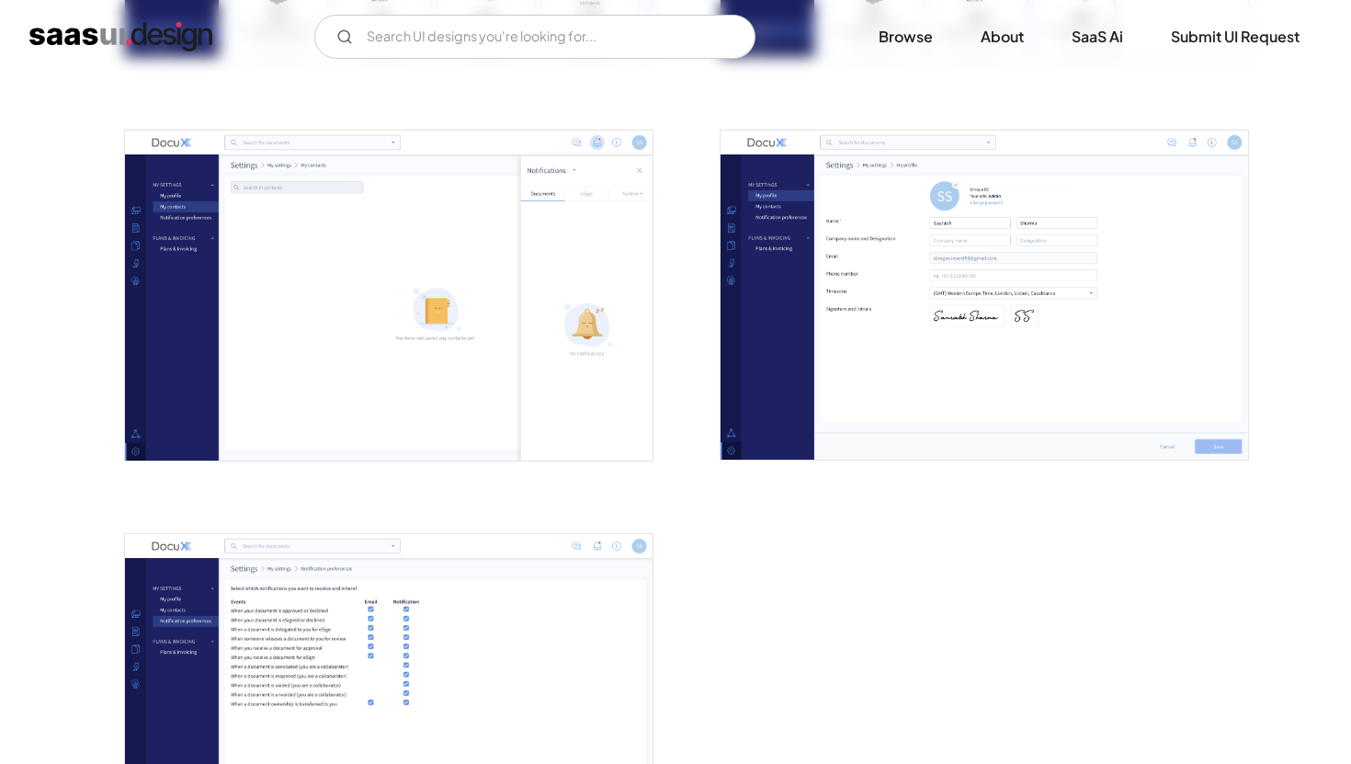
scroll to position [4030, 0]
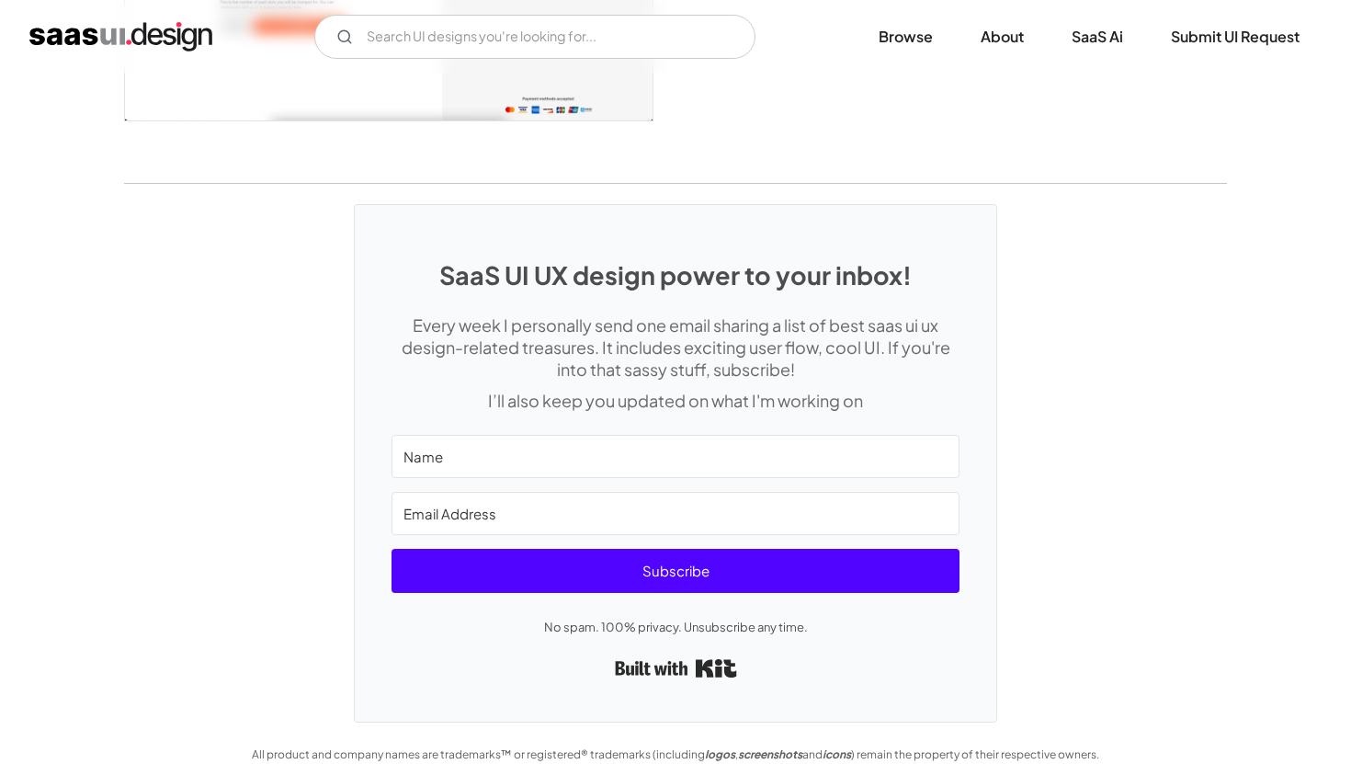
scroll to position [4929, 0]
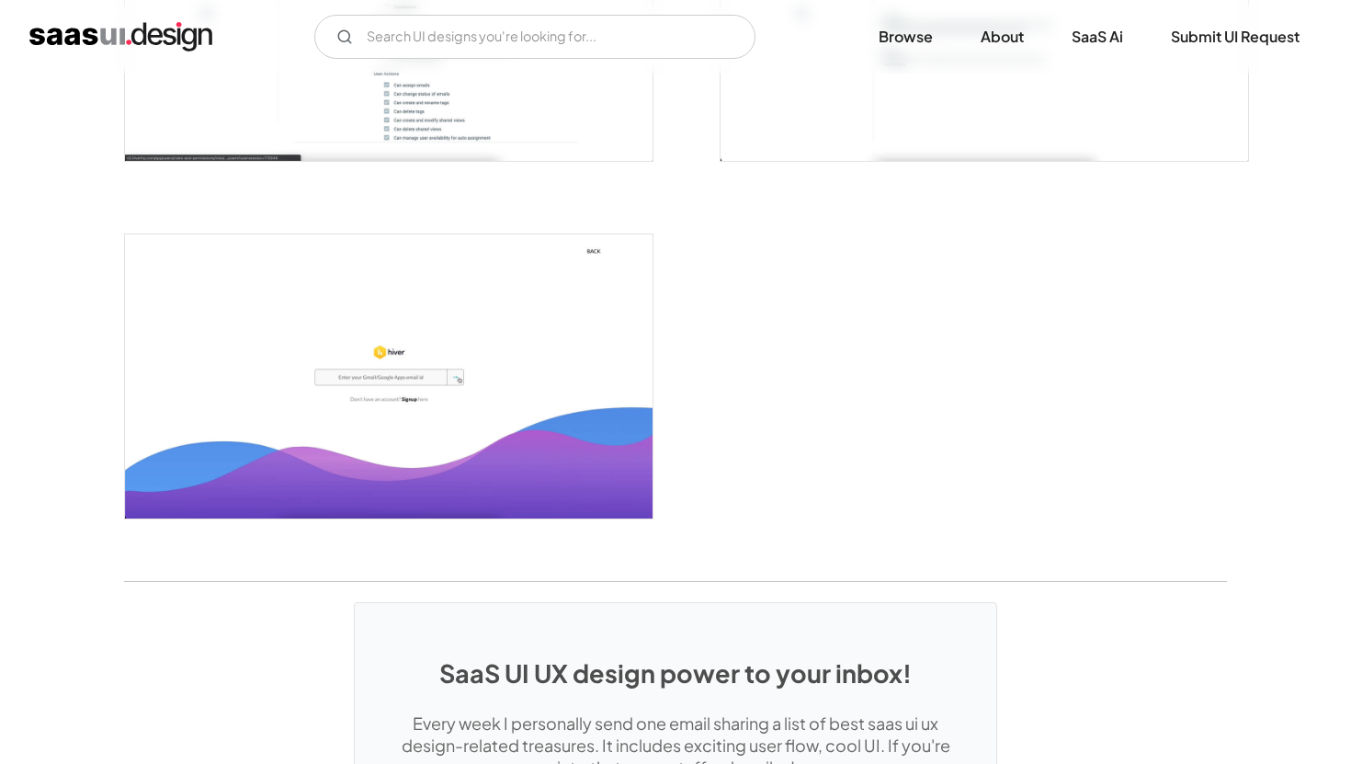
scroll to position [4302, 0]
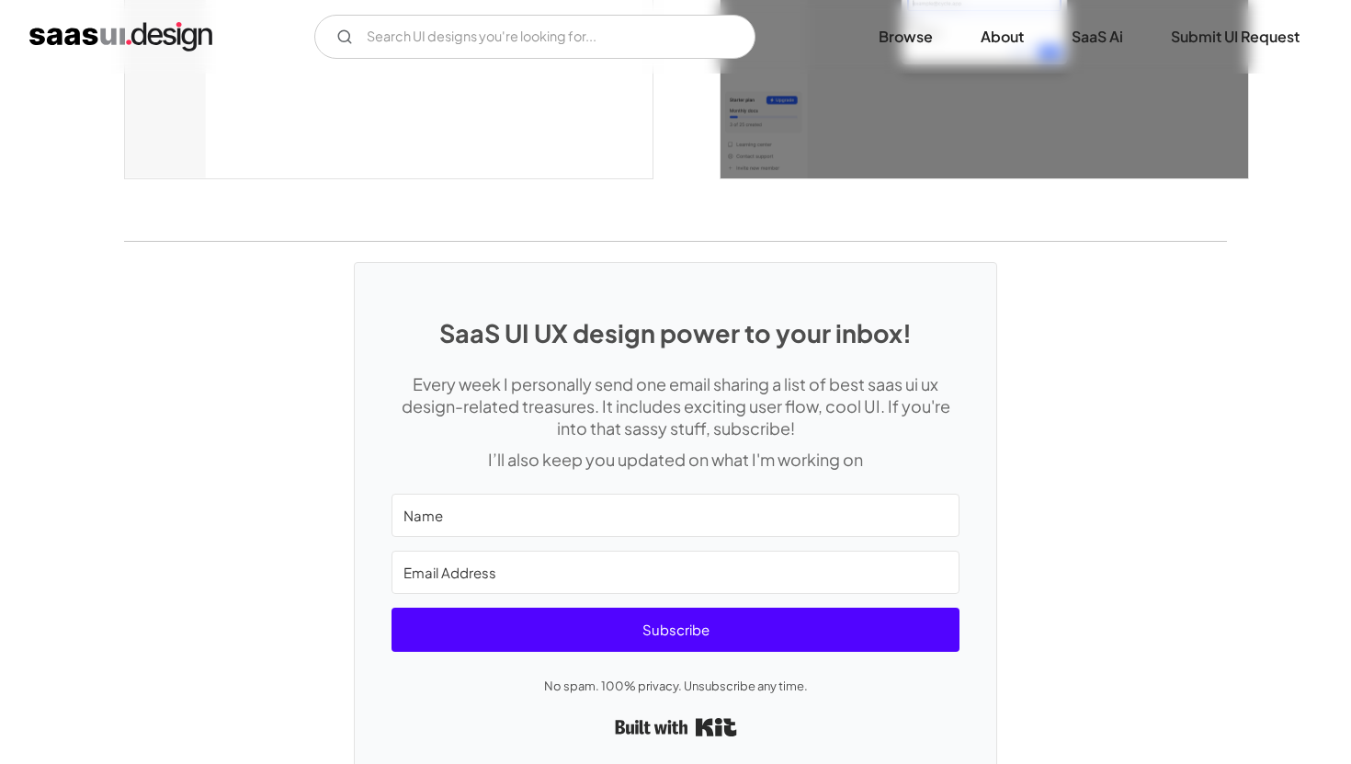
scroll to position [5024, 0]
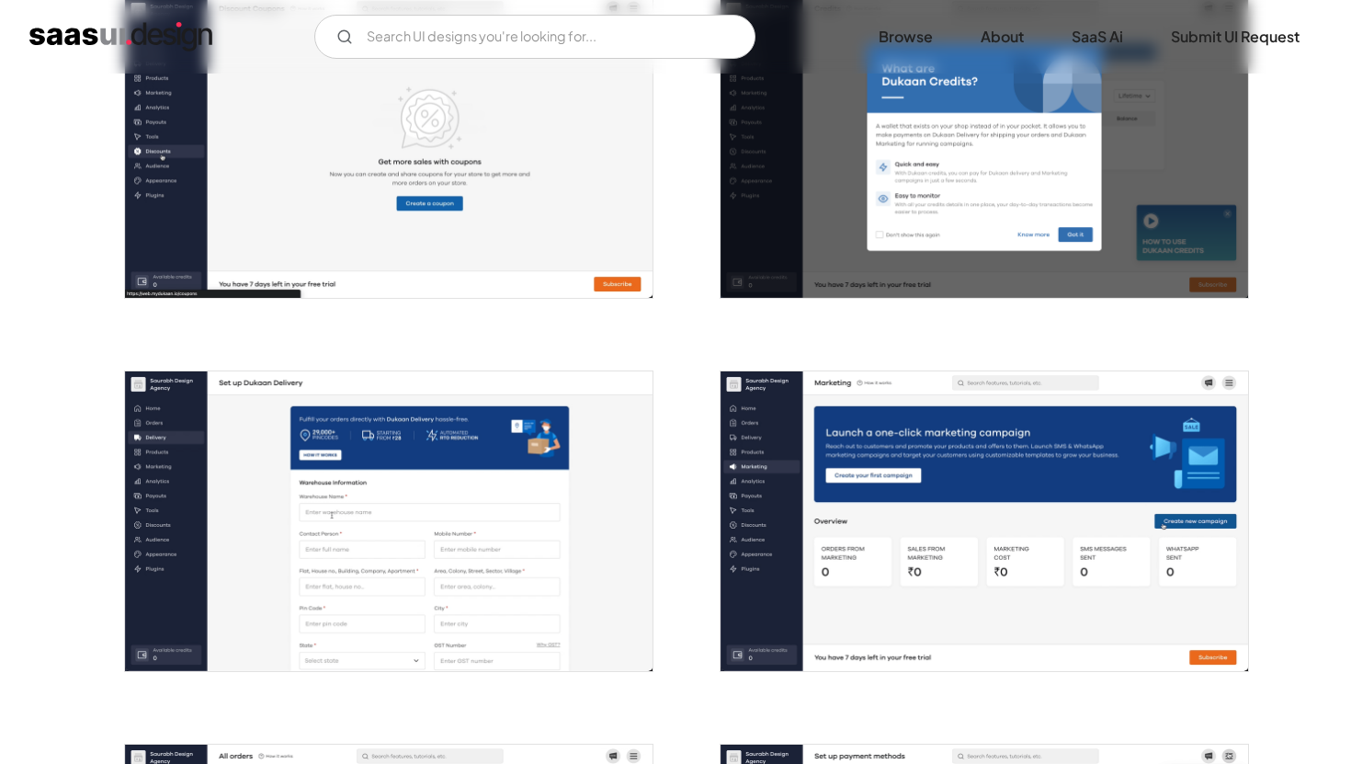
scroll to position [2307, 0]
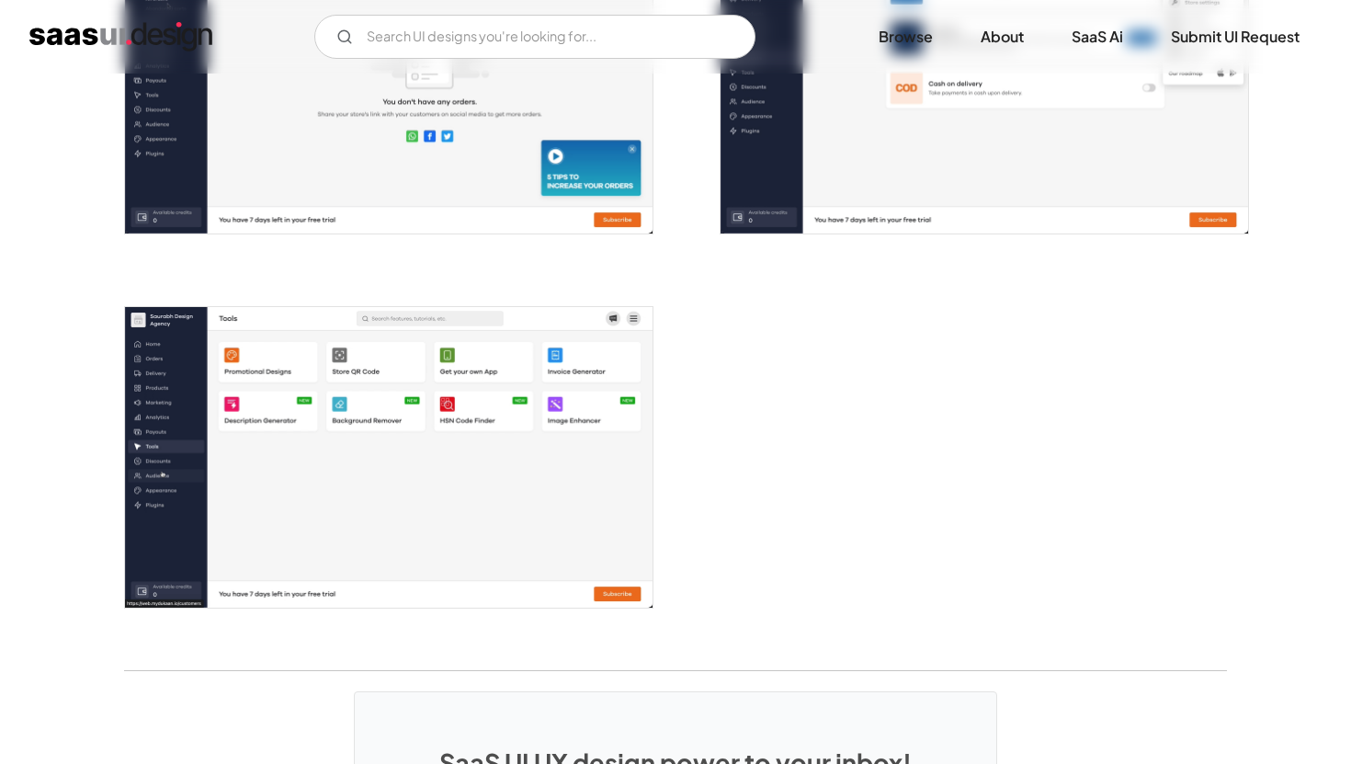
scroll to position [3117, 0]
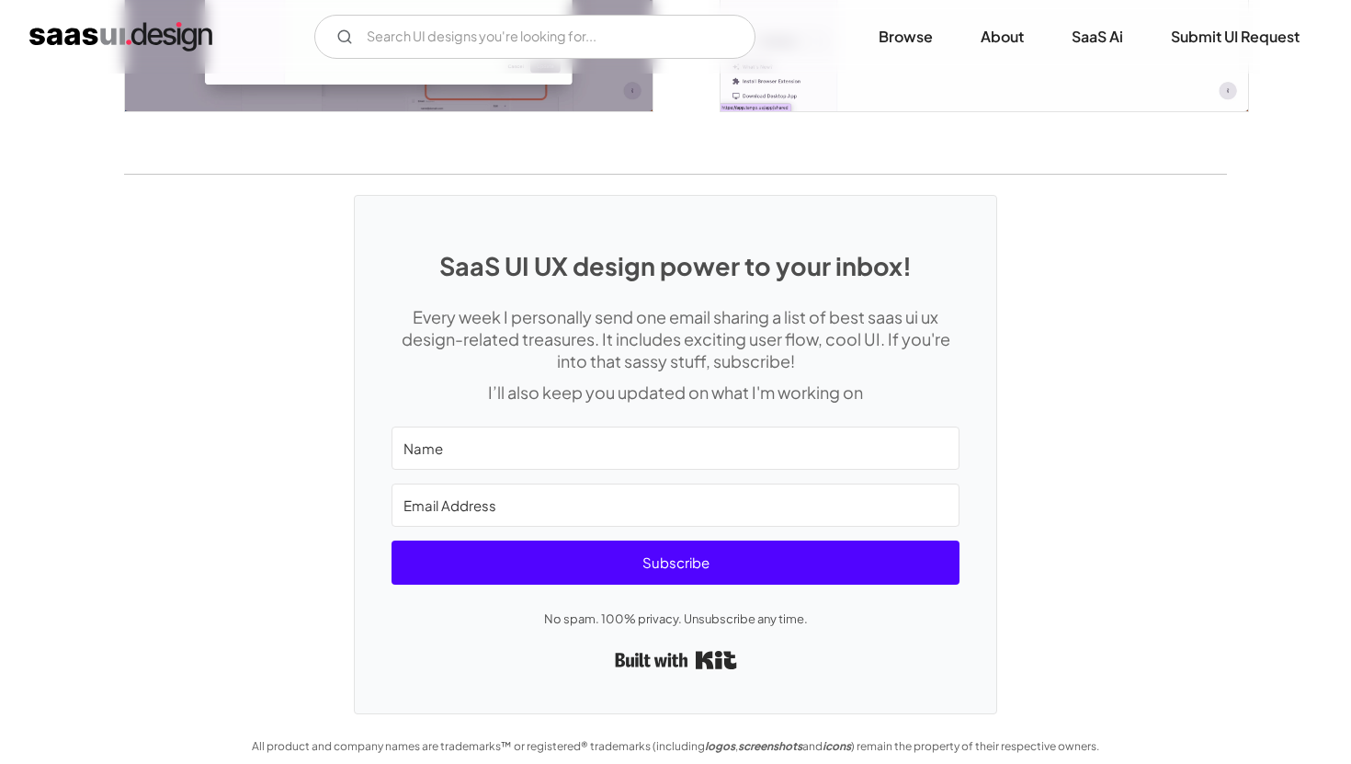
scroll to position [4236, 0]
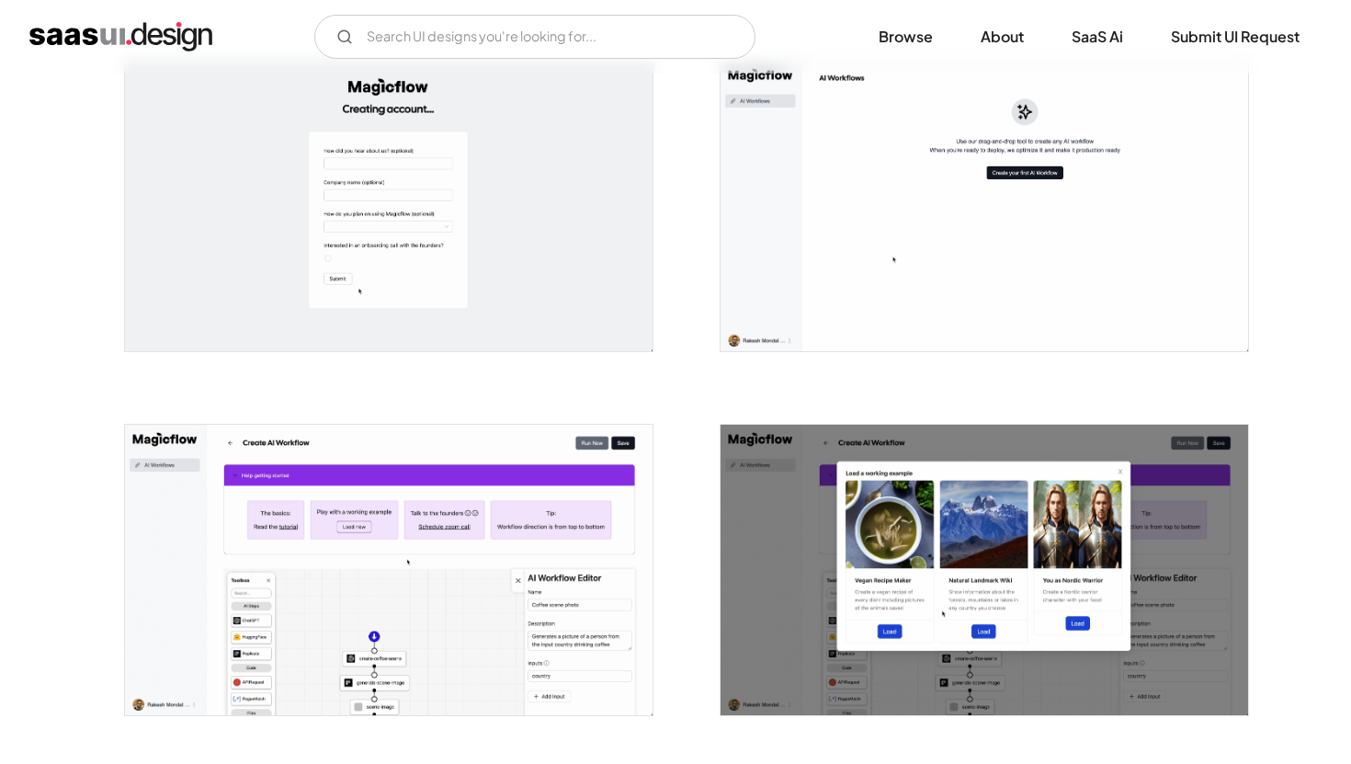
scroll to position [737, 0]
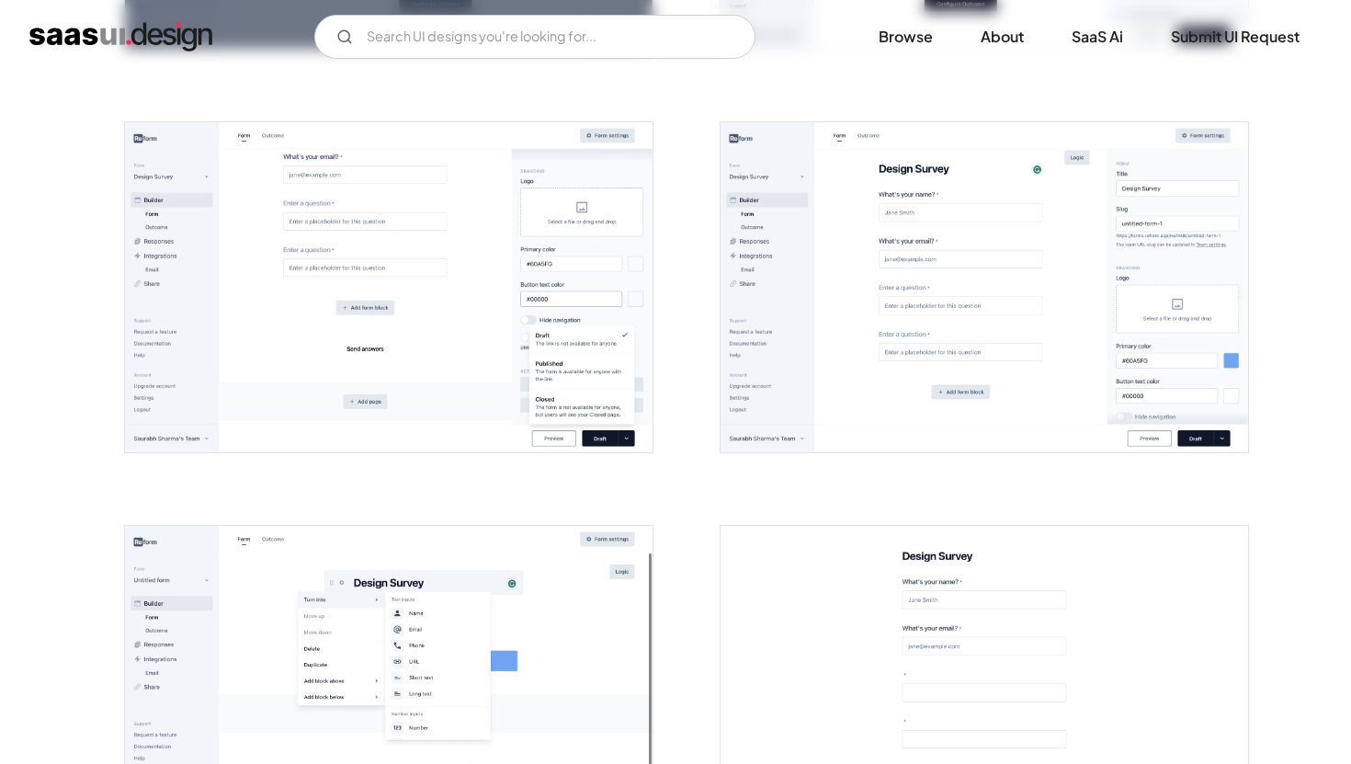
scroll to position [1520, 0]
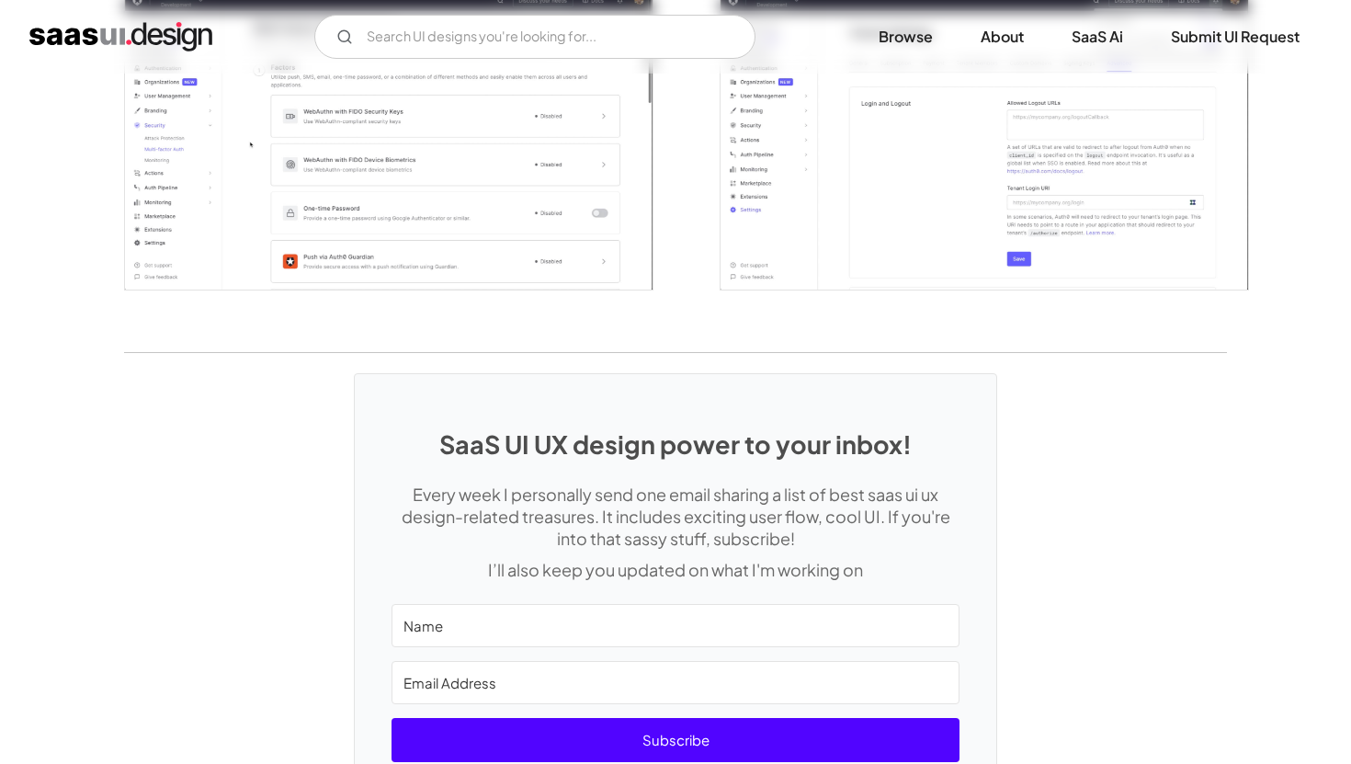
scroll to position [4518, 0]
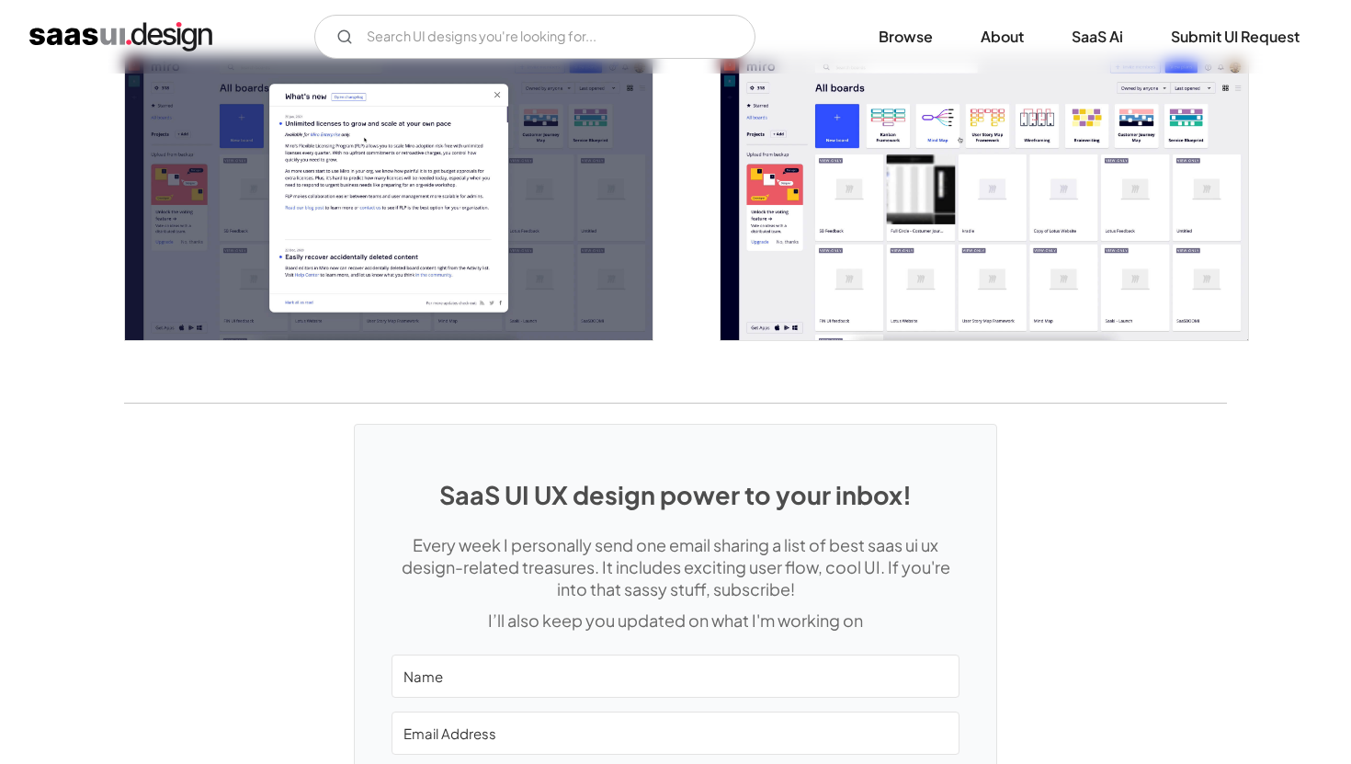
scroll to position [3617, 0]
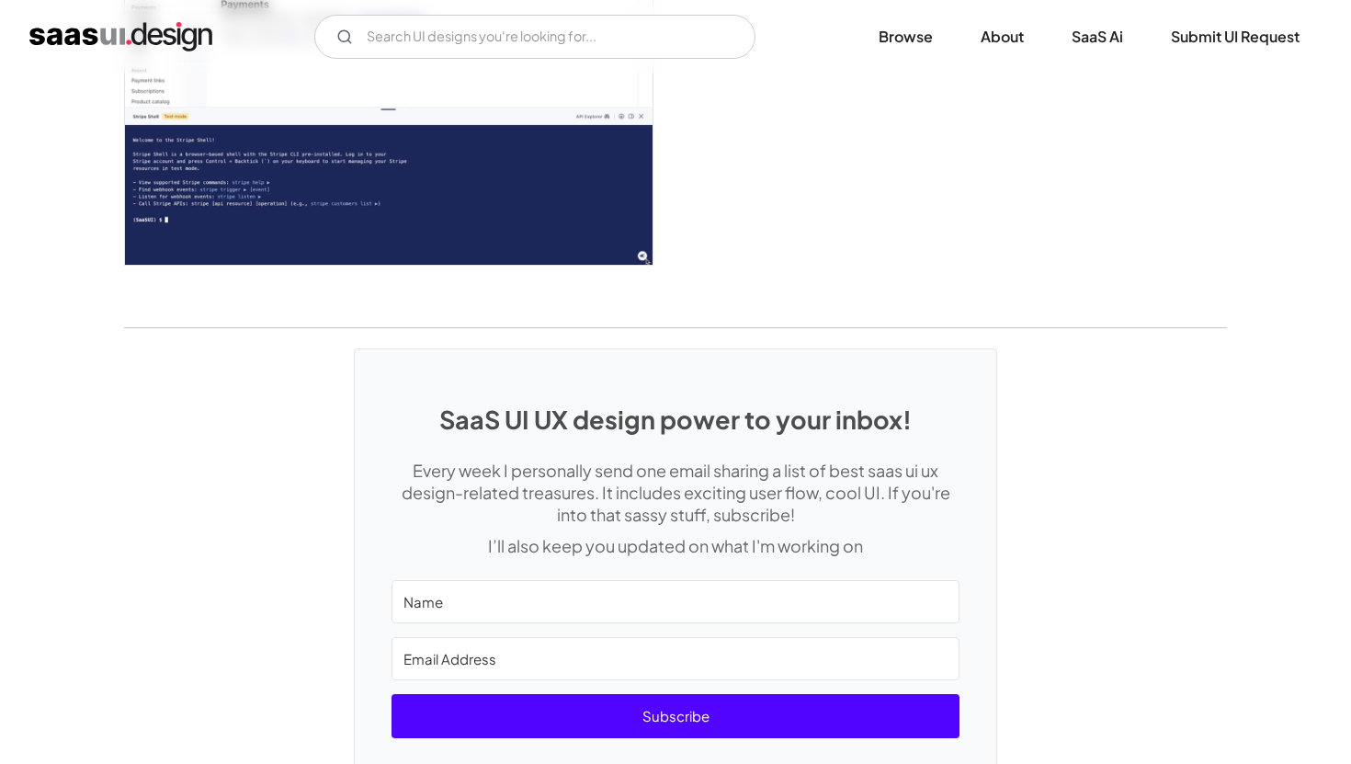
scroll to position [5327, 0]
